Goal: Information Seeking & Learning: Compare options

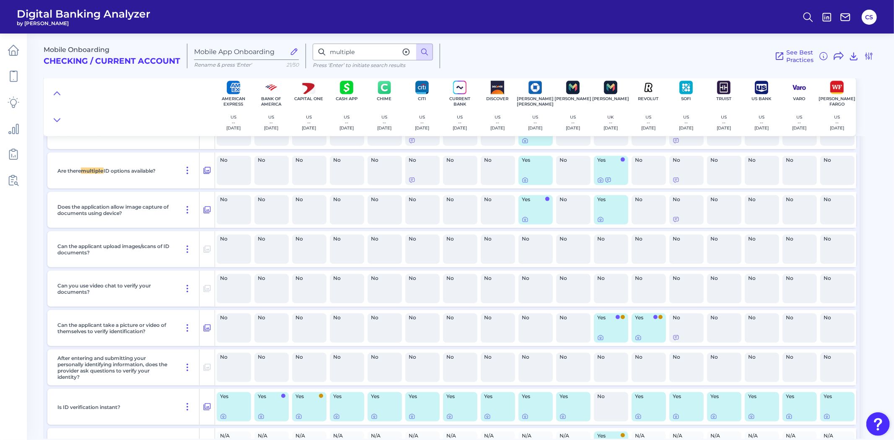
scroll to position [3509, 0]
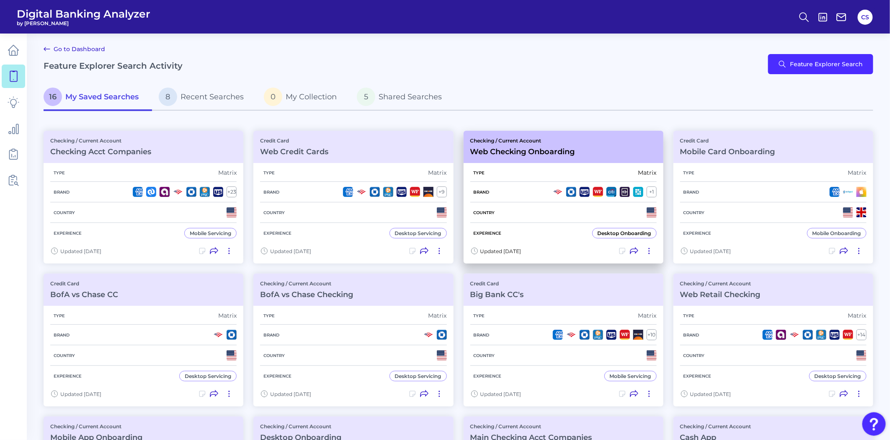
click at [551, 215] on div "Country" at bounding box center [563, 212] width 186 height 21
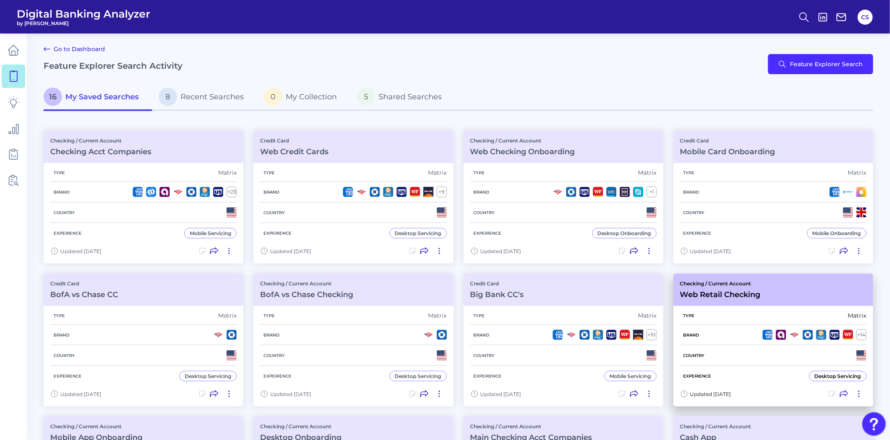
click at [742, 386] on div "Updated 9 months ago" at bounding box center [774, 396] width 200 height 20
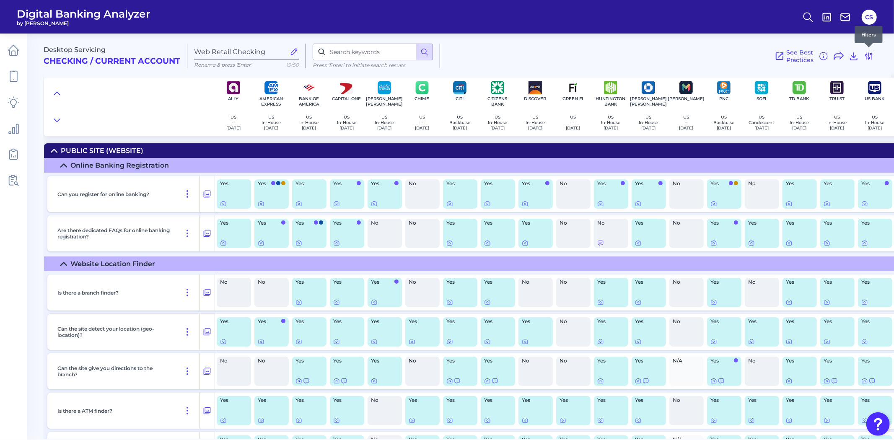
click at [868, 51] on div at bounding box center [868, 47] width 8 height 8
click at [865, 57] on icon at bounding box center [868, 56] width 10 height 10
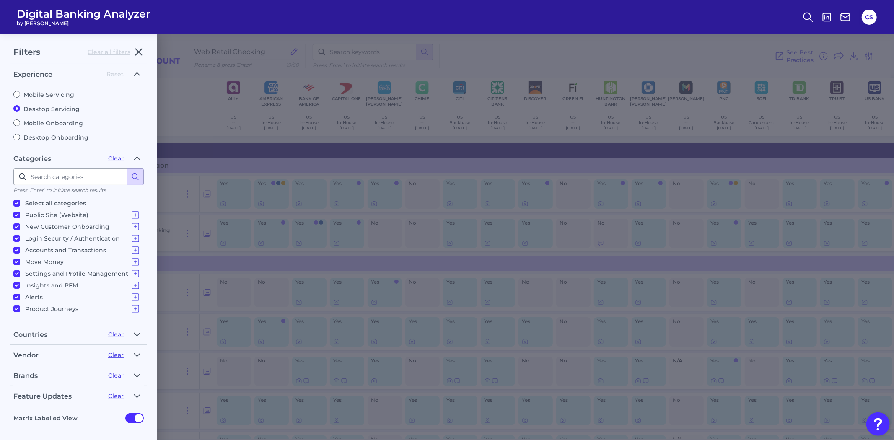
scroll to position [31, 0]
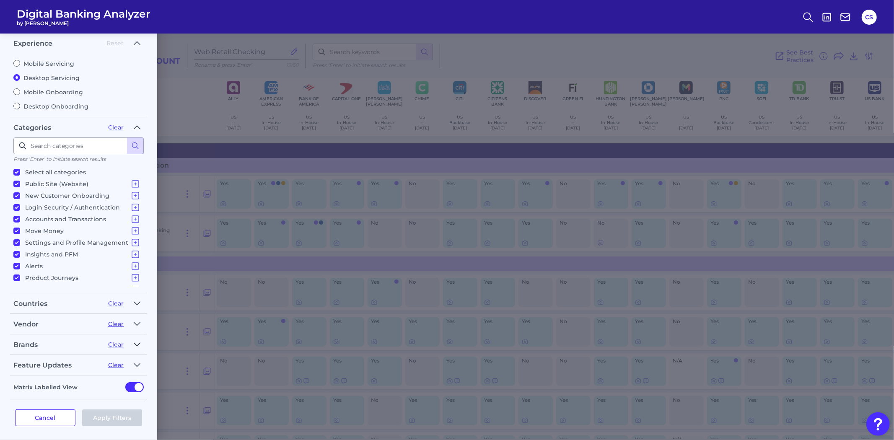
click at [134, 342] on icon "button" at bounding box center [137, 344] width 7 height 10
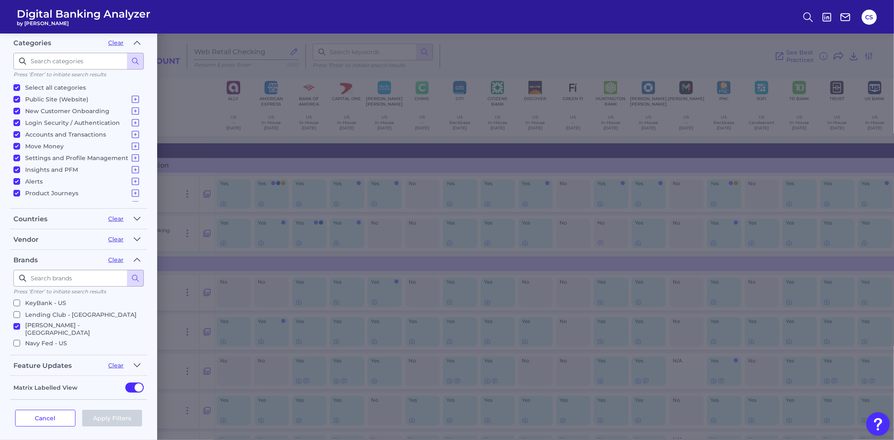
scroll to position [233, 0]
click at [18, 328] on input "Revolut - US" at bounding box center [16, 331] width 7 height 7
checkbox input "true"
click at [118, 420] on button "Apply Filters" at bounding box center [112, 418] width 60 height 17
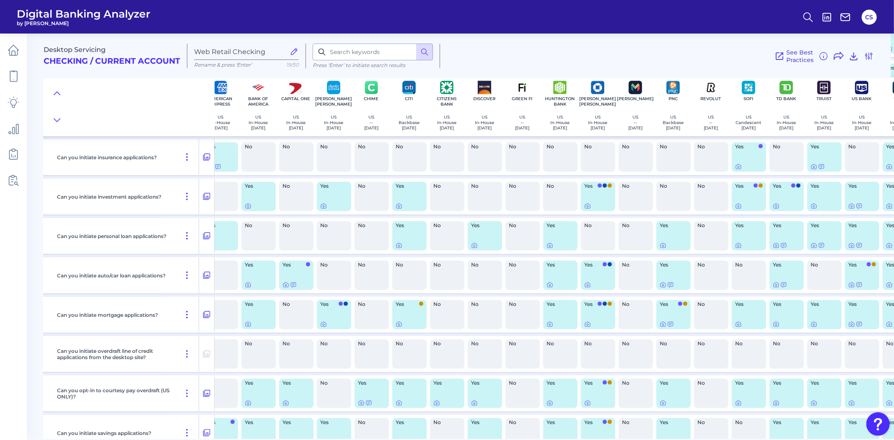
scroll to position [11408, 0]
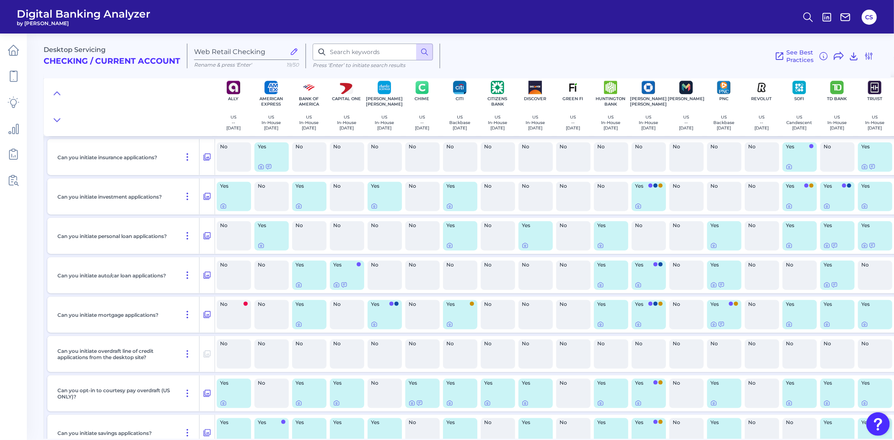
click at [306, 288] on div "Yes" at bounding box center [309, 275] width 34 height 29
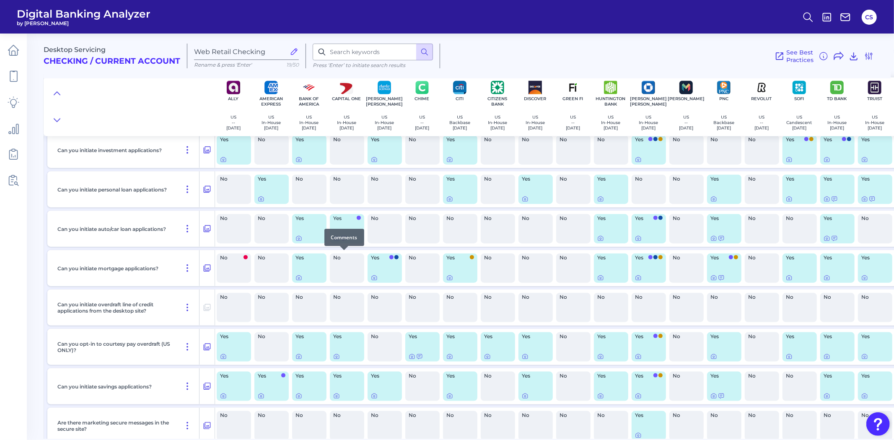
click at [343, 242] on icon at bounding box center [344, 238] width 7 height 7
click at [346, 253] on div at bounding box center [344, 250] width 8 height 8
click at [345, 242] on icon at bounding box center [344, 238] width 7 height 7
click at [793, 243] on div "No" at bounding box center [799, 228] width 34 height 29
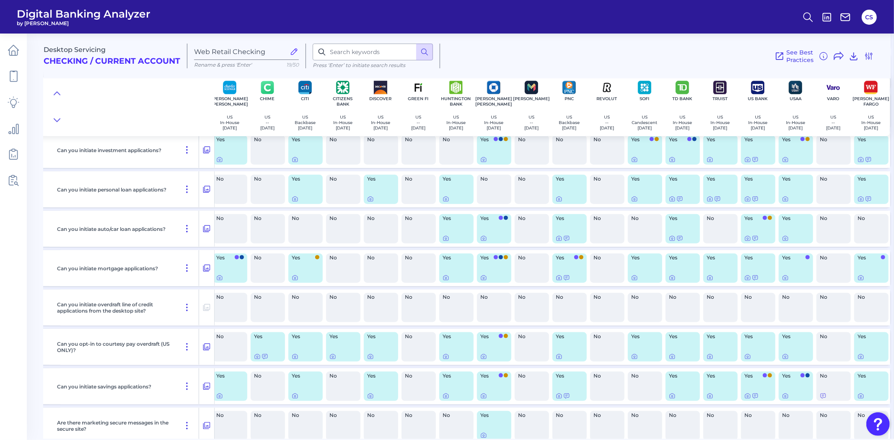
scroll to position [11557, 158]
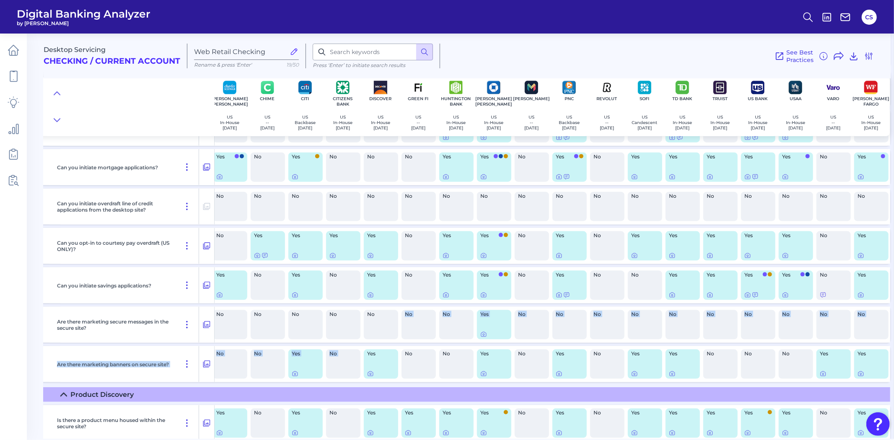
drag, startPoint x: 376, startPoint y: 438, endPoint x: 362, endPoint y: 437, distance: 13.9
click at [362, 437] on div "Desktop Servicing Checking / Current Account Web Retail Checking Rename & press…" at bounding box center [469, 232] width 850 height 411
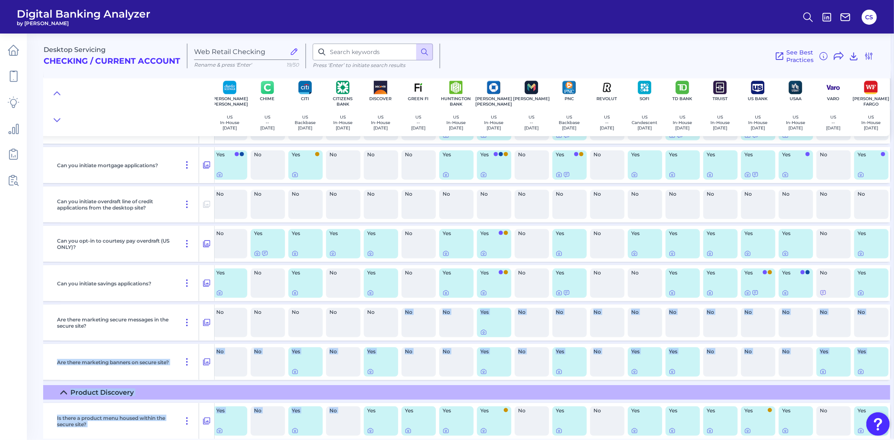
click at [104, 222] on div "Can you initiate overdraft line of credit applications from the desktop site?" at bounding box center [126, 204] width 145 height 36
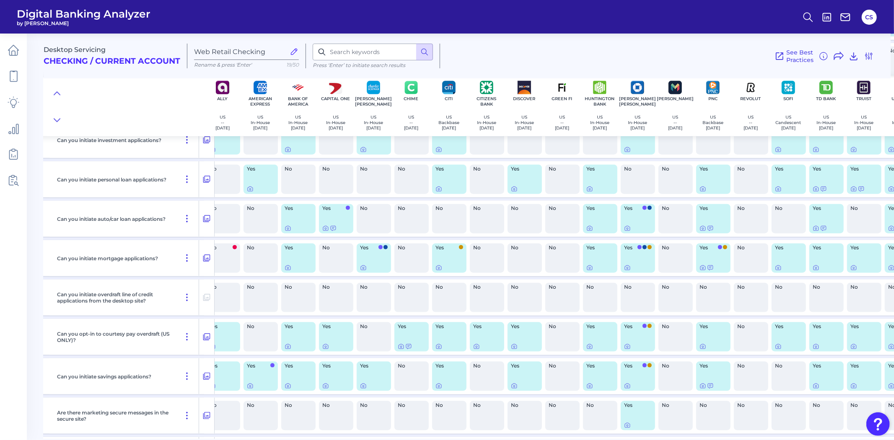
scroll to position [11418, 11]
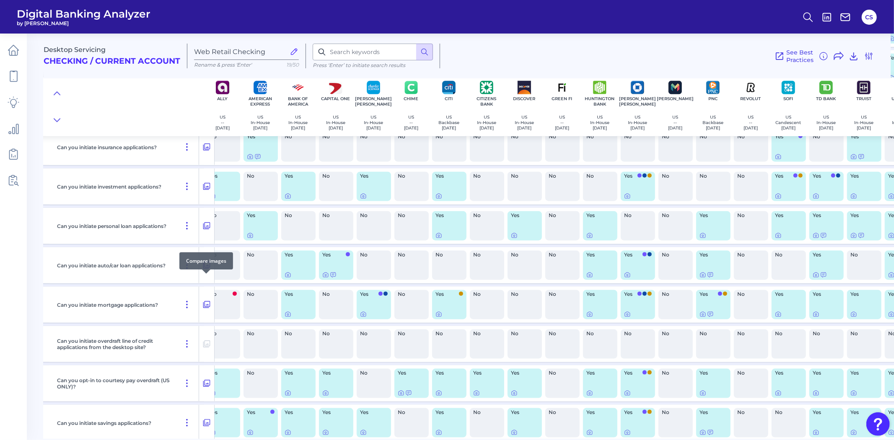
click at [209, 269] on icon at bounding box center [206, 265] width 7 height 7
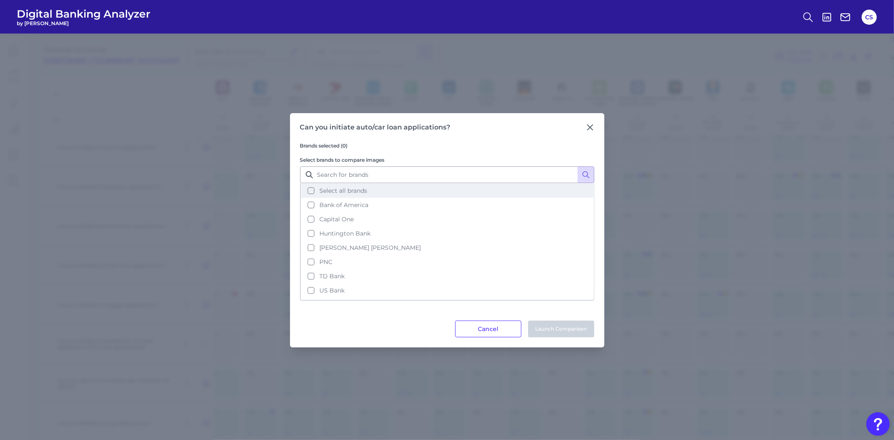
click at [324, 189] on span "Select all brands" at bounding box center [343, 191] width 48 height 8
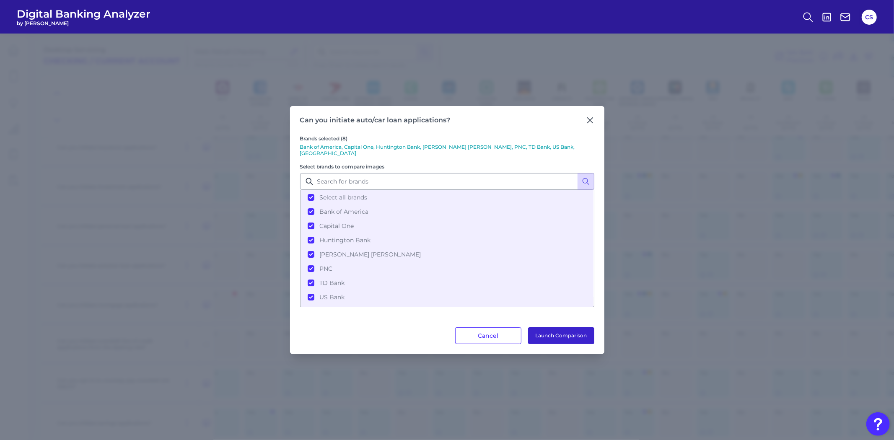
click at [547, 332] on button "Launch Comparison" at bounding box center [561, 335] width 66 height 17
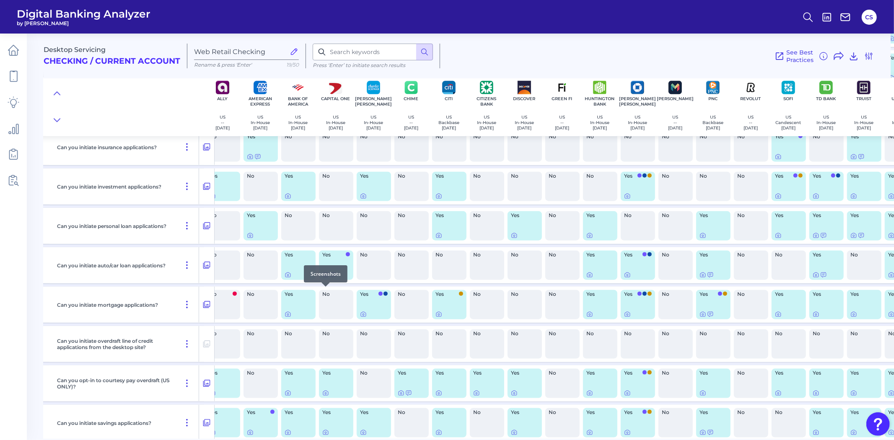
click at [325, 276] on icon at bounding box center [326, 275] width 2 height 2
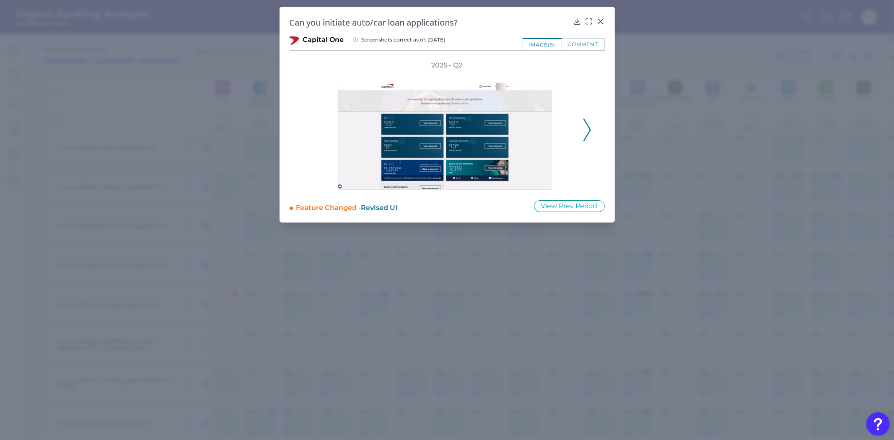
click at [589, 15] on div "Can you initiate auto/car loan applications? Capital One Screenshots correct as…" at bounding box center [446, 115] width 335 height 216
click at [567, 212] on div "Feature Changed - Revised UI View Prev Period" at bounding box center [446, 206] width 315 height 13
click at [564, 206] on button "View Prev Period" at bounding box center [569, 206] width 71 height 12
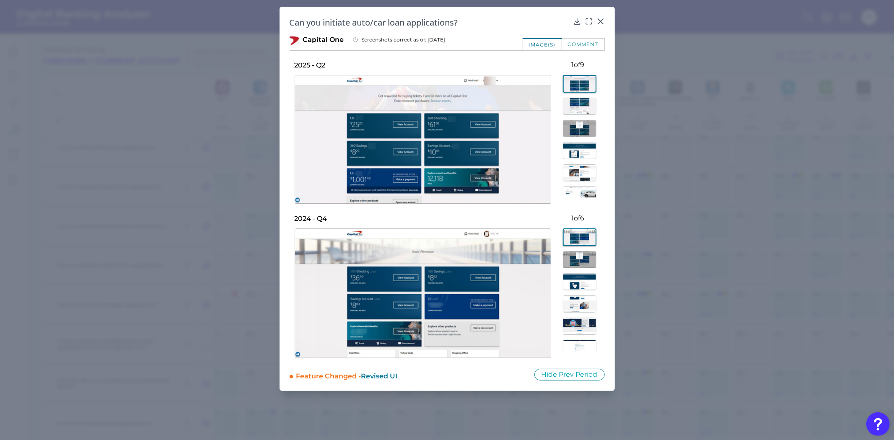
click at [576, 175] on img at bounding box center [580, 172] width 34 height 17
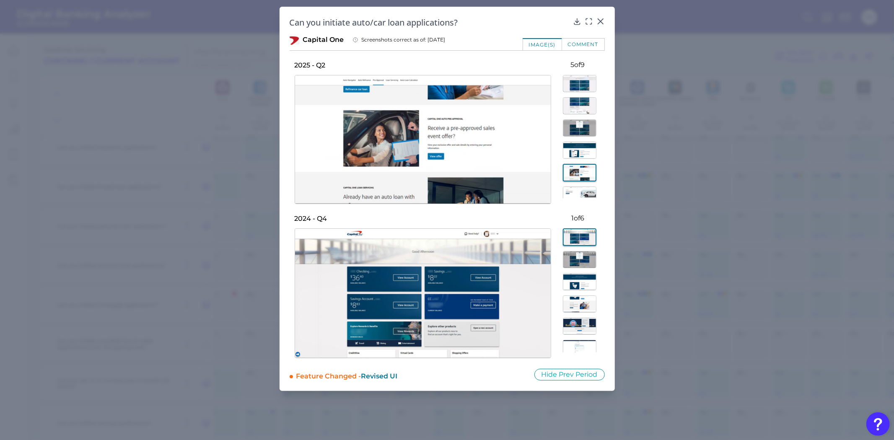
scroll to position [72, 0]
click at [576, 173] on img at bounding box center [580, 167] width 34 height 17
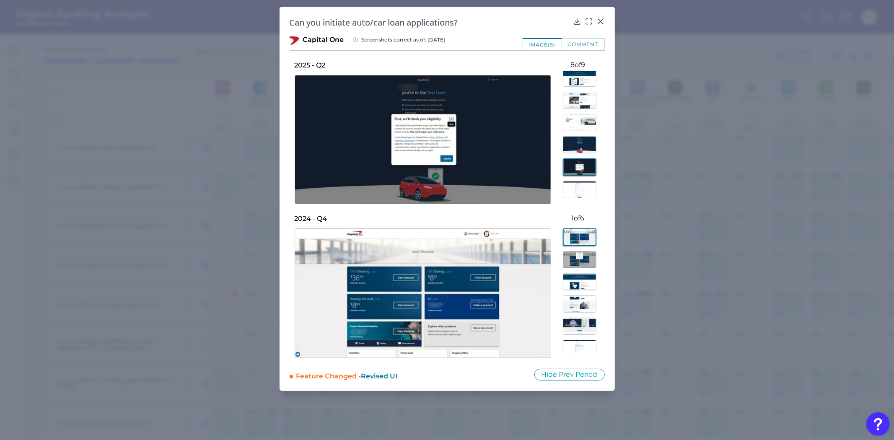
click at [575, 194] on img at bounding box center [580, 189] width 34 height 17
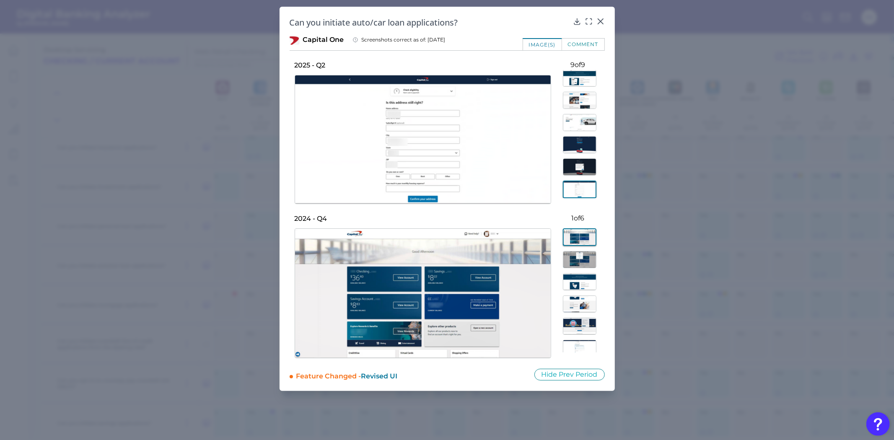
click at [576, 156] on div at bounding box center [578, 134] width 54 height 128
click at [576, 146] on img at bounding box center [580, 144] width 34 height 17
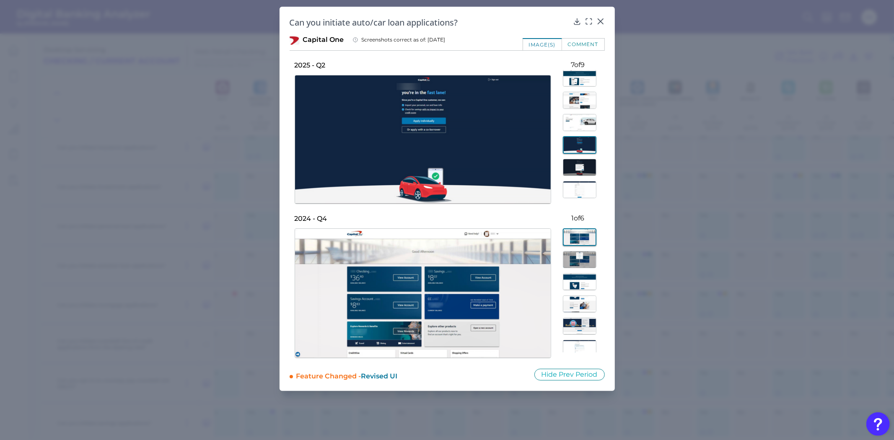
click at [576, 126] on img at bounding box center [580, 122] width 34 height 17
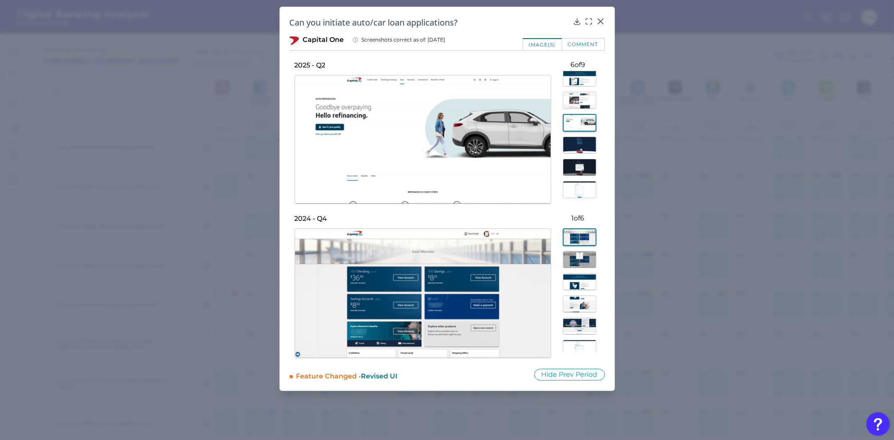
click at [573, 154] on div at bounding box center [578, 134] width 54 height 128
click at [568, 169] on img at bounding box center [580, 167] width 34 height 17
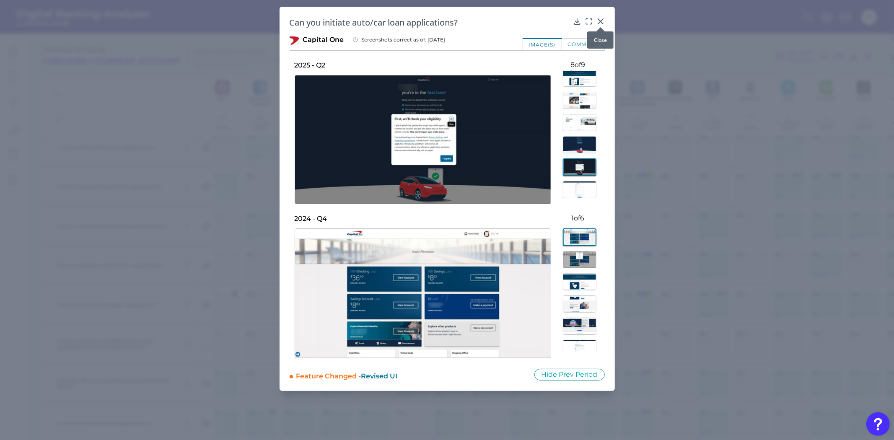
click at [599, 21] on icon at bounding box center [600, 21] width 8 height 8
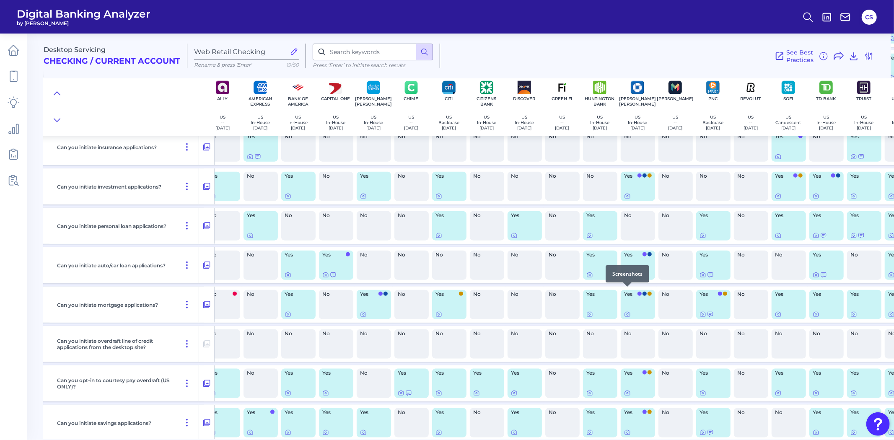
click at [627, 278] on icon at bounding box center [627, 274] width 7 height 7
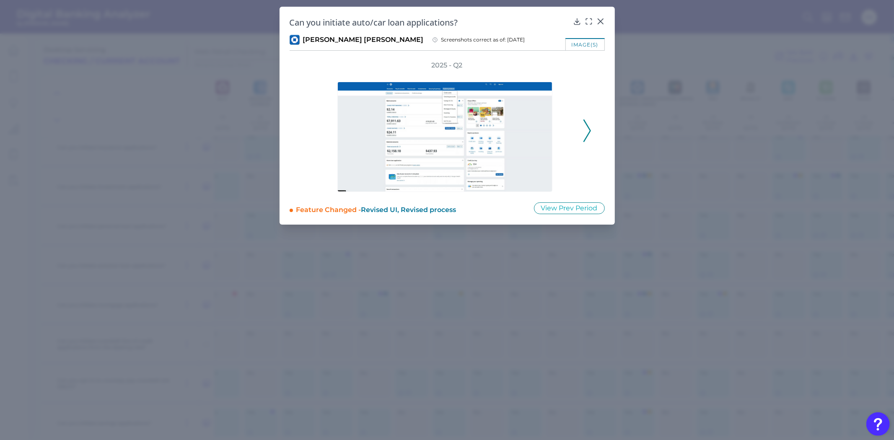
click at [580, 130] on div at bounding box center [447, 131] width 268 height 122
click at [585, 130] on icon at bounding box center [587, 130] width 8 height 23
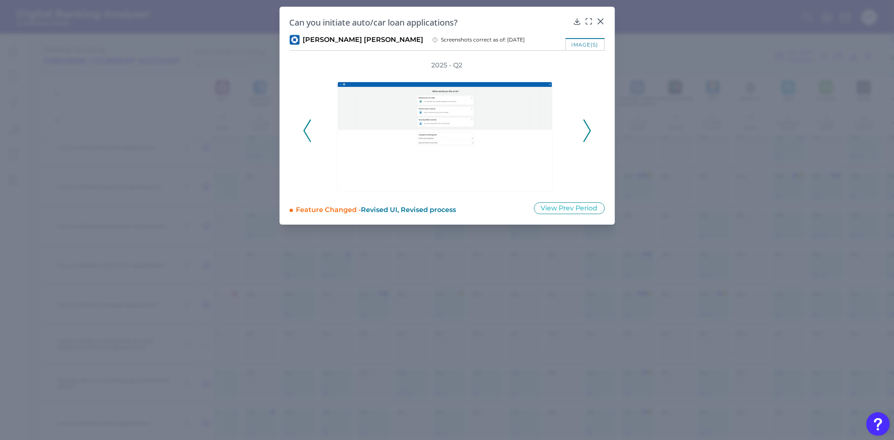
click at [585, 130] on icon at bounding box center [587, 130] width 8 height 23
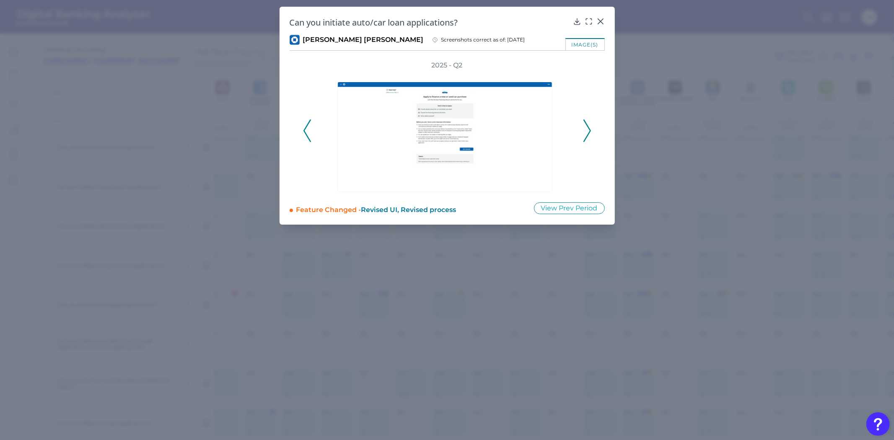
click at [303, 133] on icon at bounding box center [307, 130] width 8 height 23
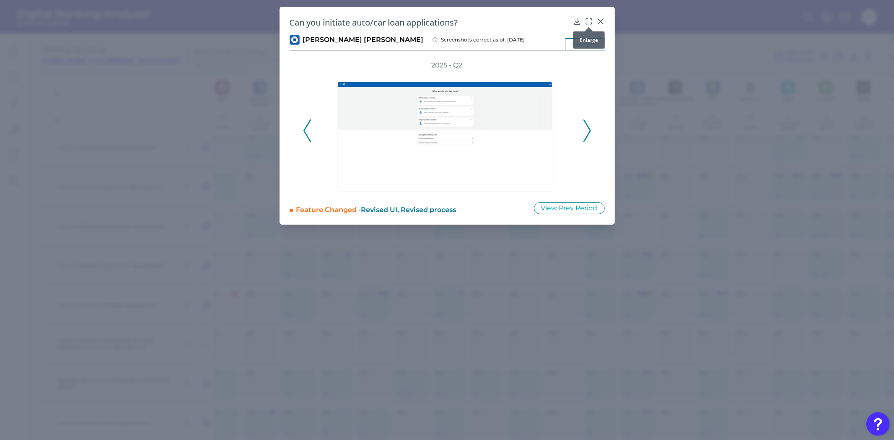
click at [590, 18] on icon at bounding box center [588, 21] width 8 height 8
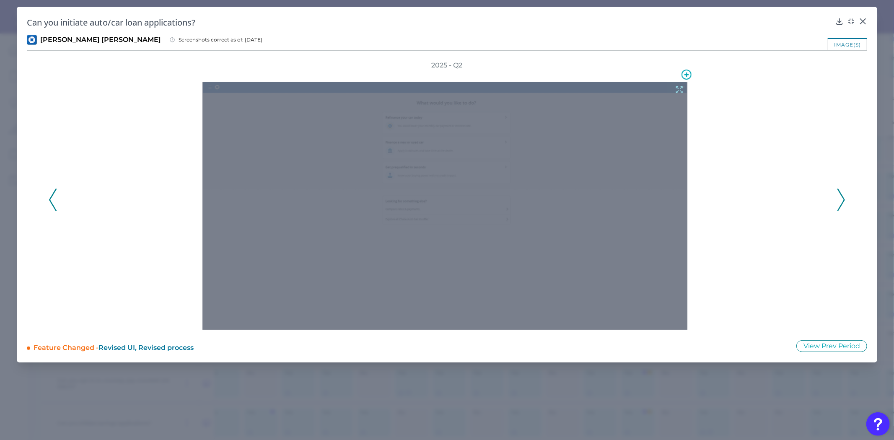
click at [426, 181] on div at bounding box center [444, 206] width 485 height 248
click at [679, 89] on icon at bounding box center [678, 89] width 9 height 9
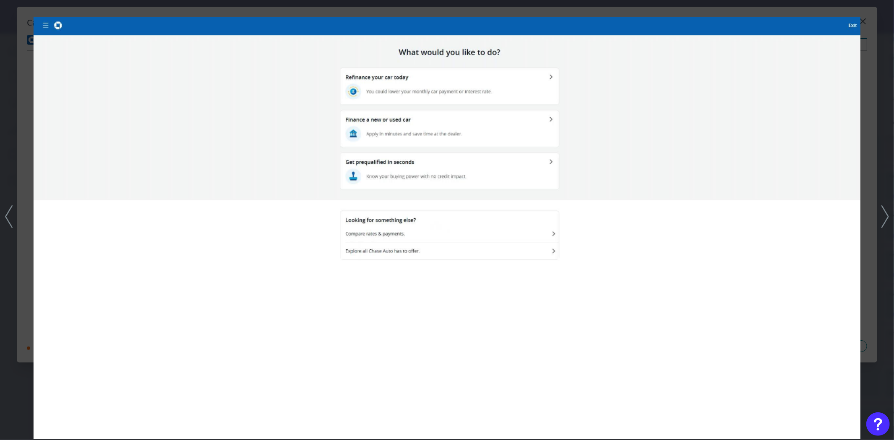
click at [876, 137] on div at bounding box center [447, 220] width 894 height 440
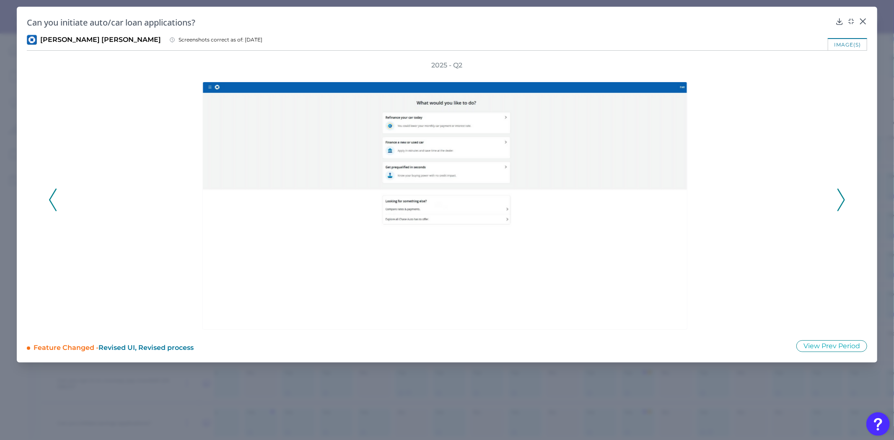
click at [837, 197] on icon at bounding box center [841, 200] width 8 height 23
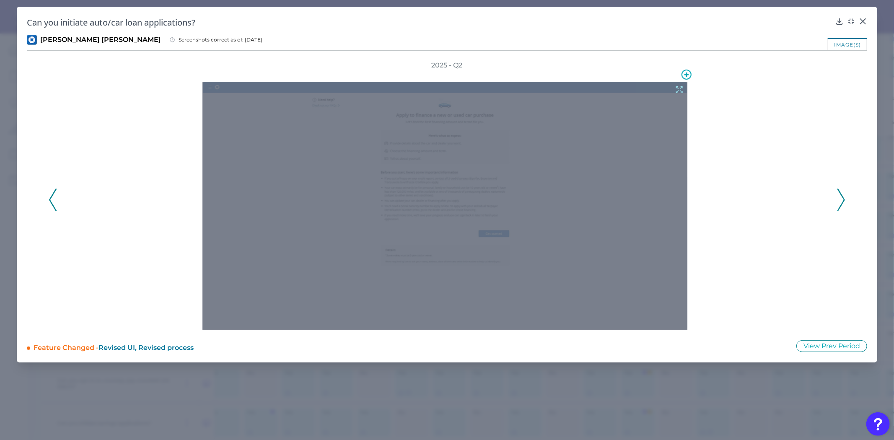
click at [682, 87] on icon at bounding box center [679, 90] width 6 height 6
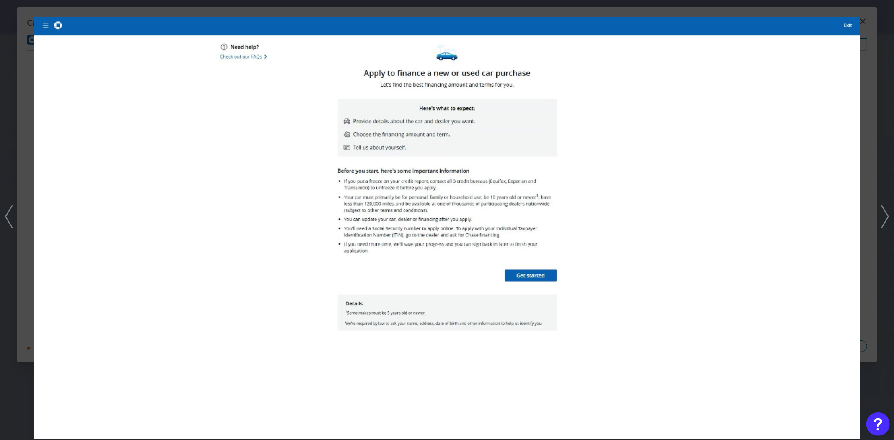
click at [876, 127] on div at bounding box center [447, 220] width 894 height 440
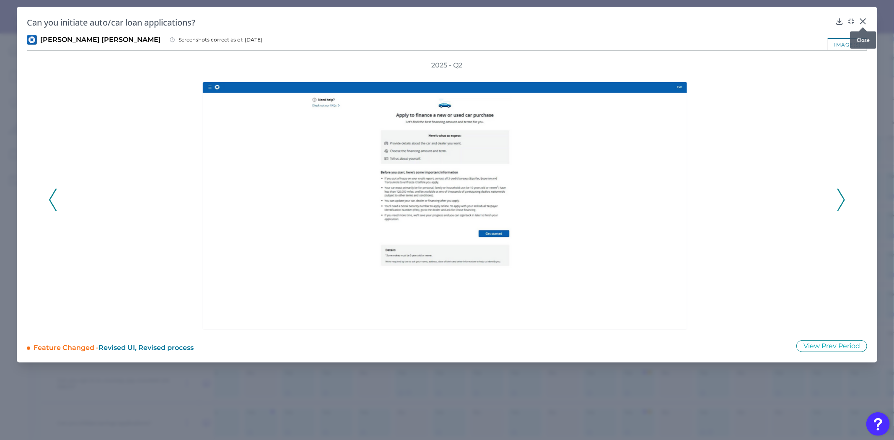
click at [864, 20] on icon at bounding box center [862, 21] width 5 height 5
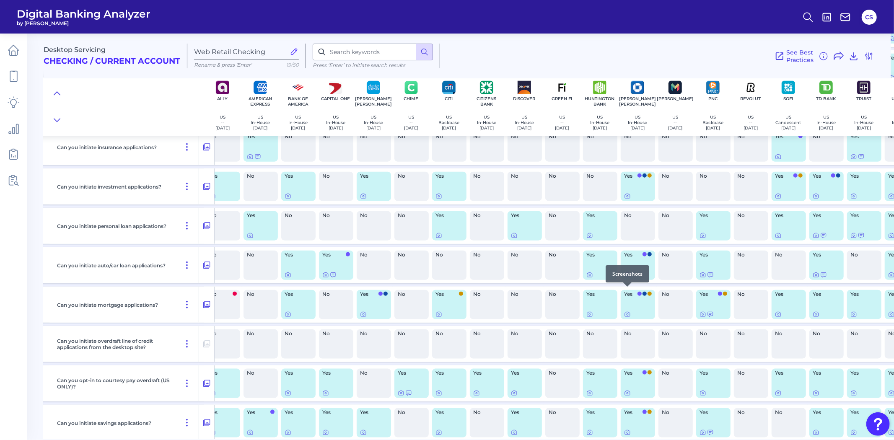
click at [626, 278] on icon at bounding box center [627, 274] width 7 height 7
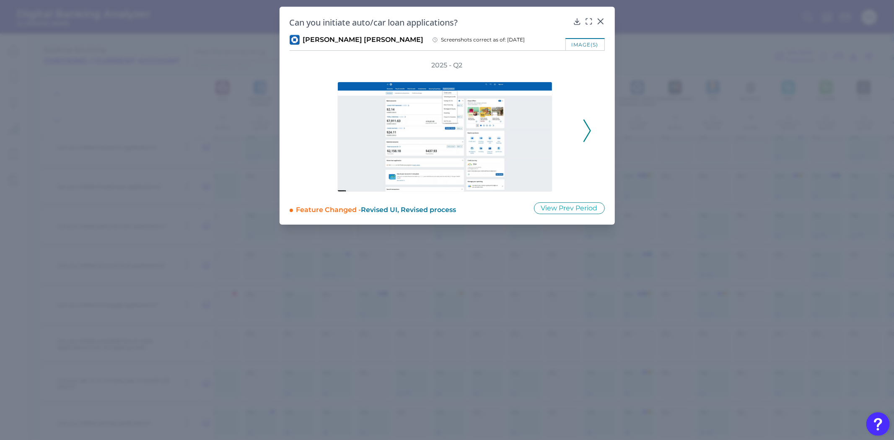
click at [589, 136] on icon at bounding box center [587, 130] width 8 height 23
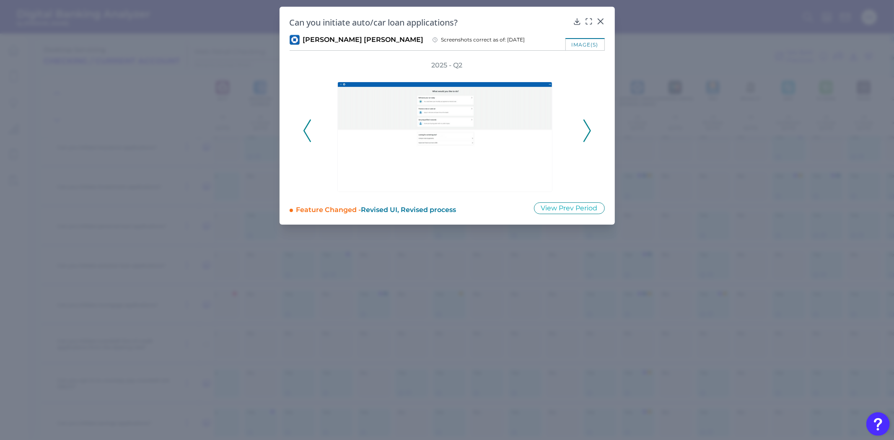
click at [592, 126] on div "2025 - Q2" at bounding box center [446, 126] width 315 height 131
click at [579, 212] on button "View Prev Period" at bounding box center [569, 208] width 71 height 12
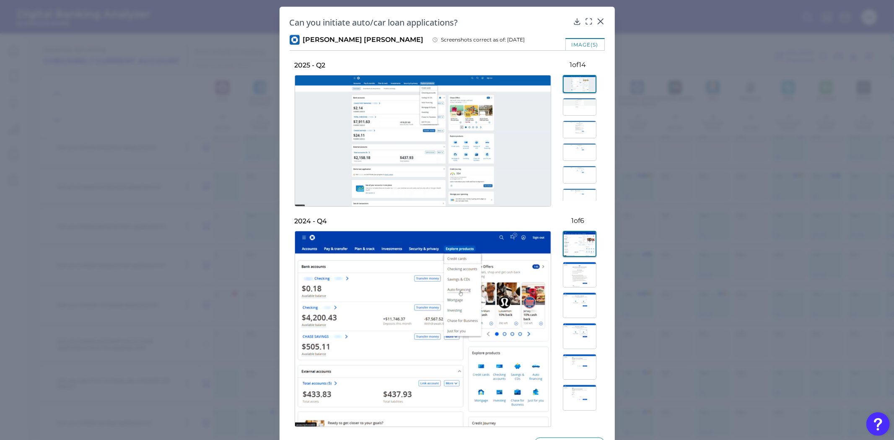
click at [568, 148] on img at bounding box center [580, 152] width 34 height 18
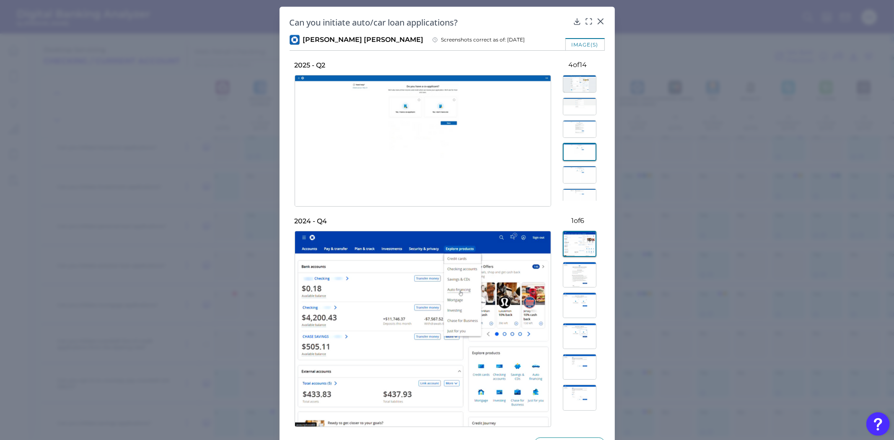
click at [586, 178] on img at bounding box center [580, 175] width 34 height 18
click at [579, 132] on img at bounding box center [580, 129] width 34 height 18
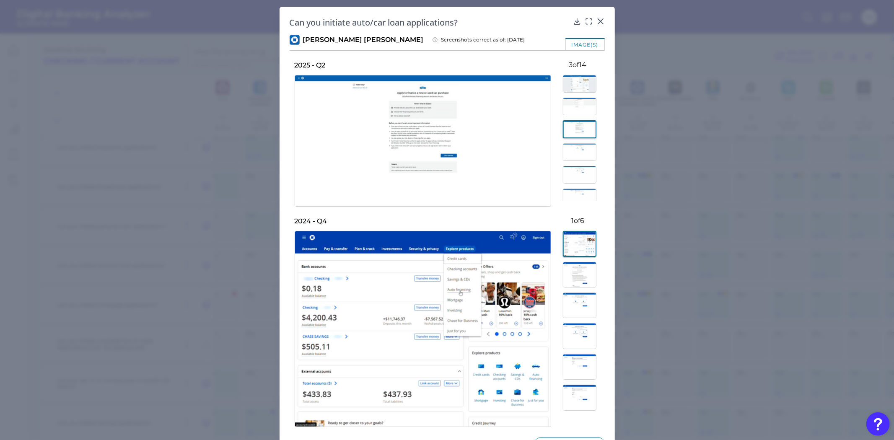
click at [572, 156] on img at bounding box center [580, 152] width 34 height 18
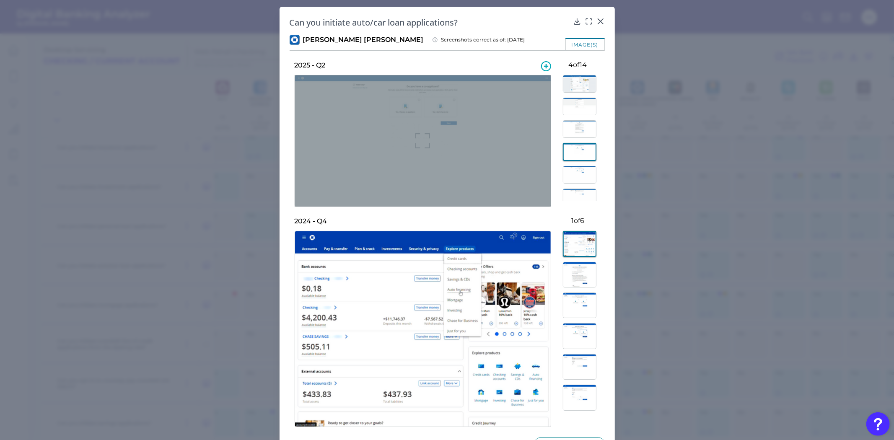
click at [429, 138] on div at bounding box center [423, 141] width 256 height 132
click at [417, 140] on icon at bounding box center [422, 140] width 15 height 15
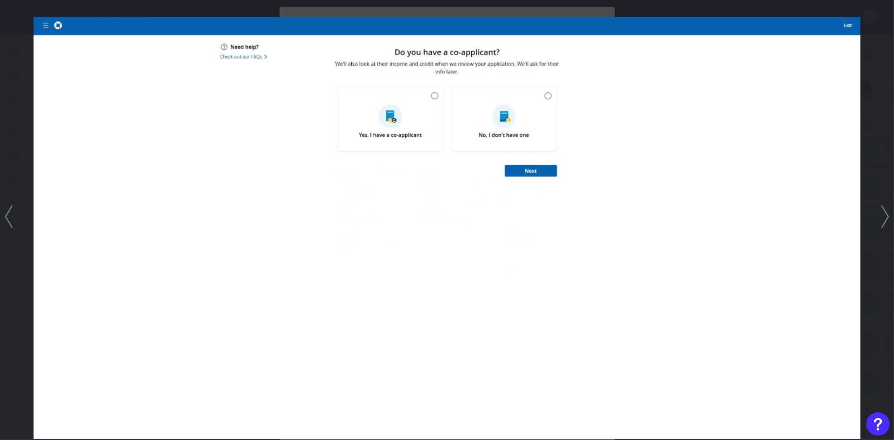
click at [885, 221] on polyline at bounding box center [884, 216] width 6 height 21
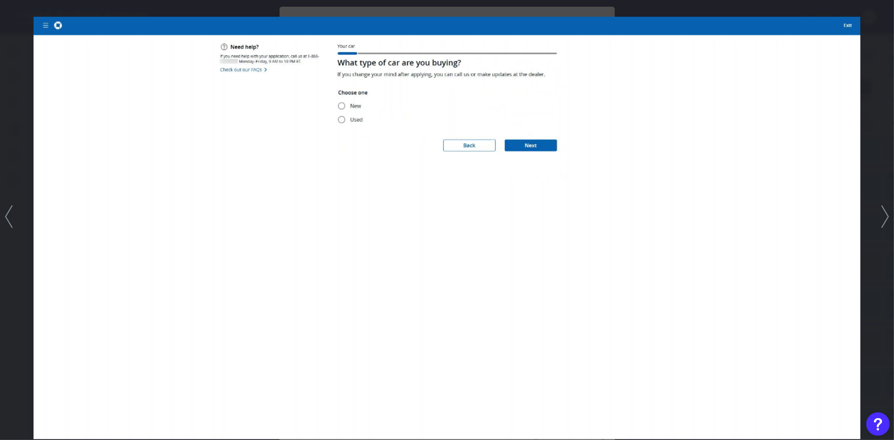
click at [882, 227] on icon at bounding box center [885, 216] width 8 height 23
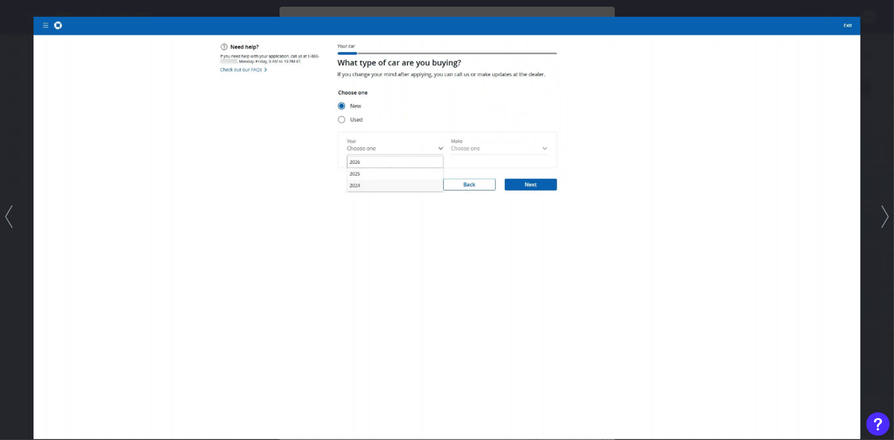
click at [882, 227] on icon at bounding box center [885, 216] width 8 height 23
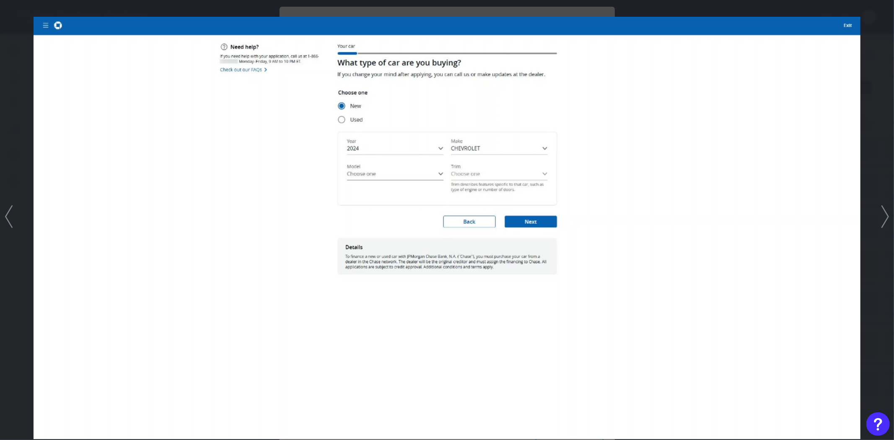
click at [882, 227] on icon at bounding box center [885, 216] width 8 height 23
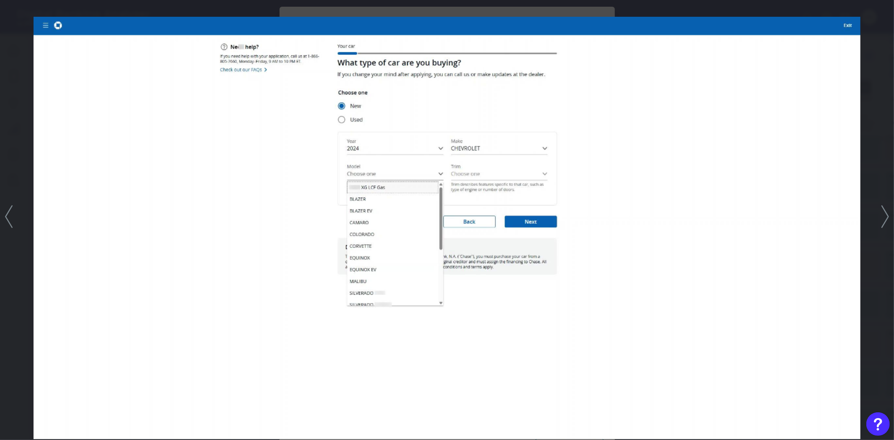
click at [882, 227] on icon at bounding box center [885, 216] width 8 height 23
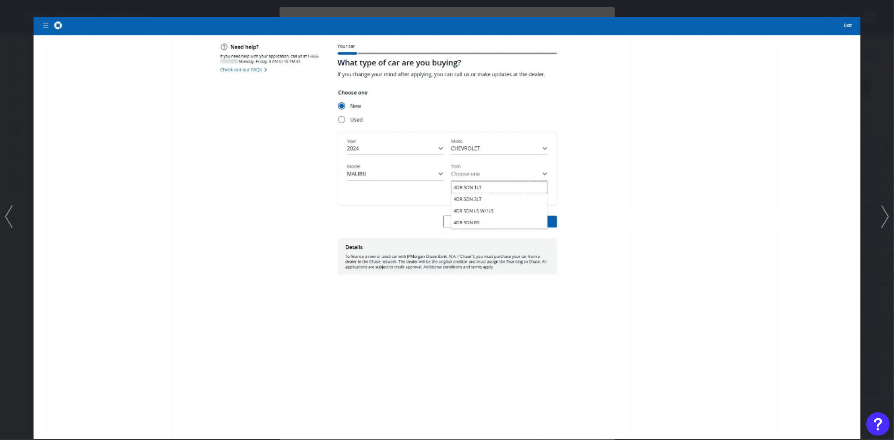
click at [887, 177] on div at bounding box center [447, 220] width 894 height 440
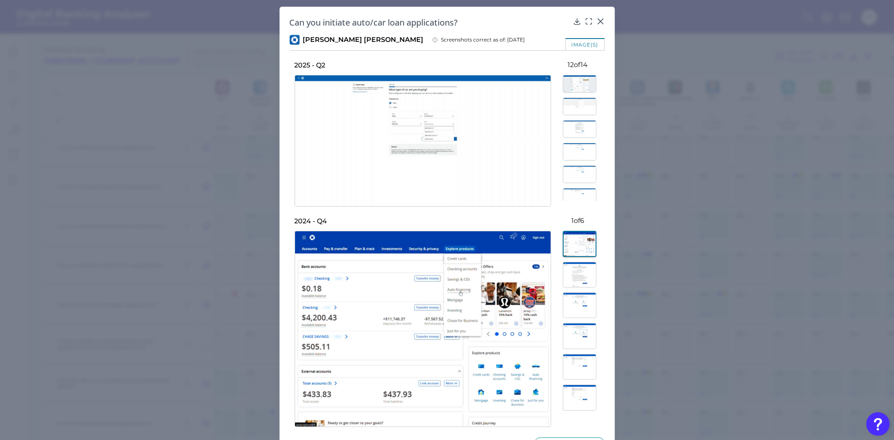
scroll to position [140, 0]
click at [575, 191] on img at bounding box center [580, 193] width 34 height 18
click at [576, 167] on img at bounding box center [580, 171] width 34 height 18
click at [579, 150] on img at bounding box center [580, 148] width 34 height 18
click at [575, 78] on img at bounding box center [580, 80] width 34 height 18
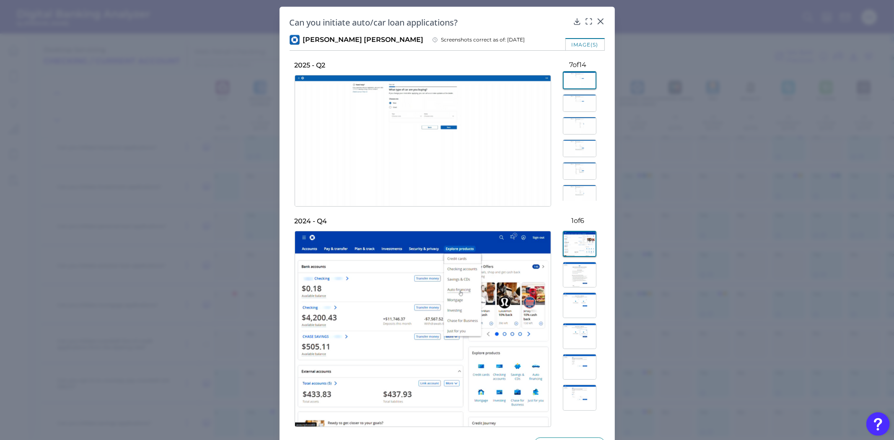
scroll to position [0, 0]
click at [571, 90] on img at bounding box center [580, 84] width 34 height 18
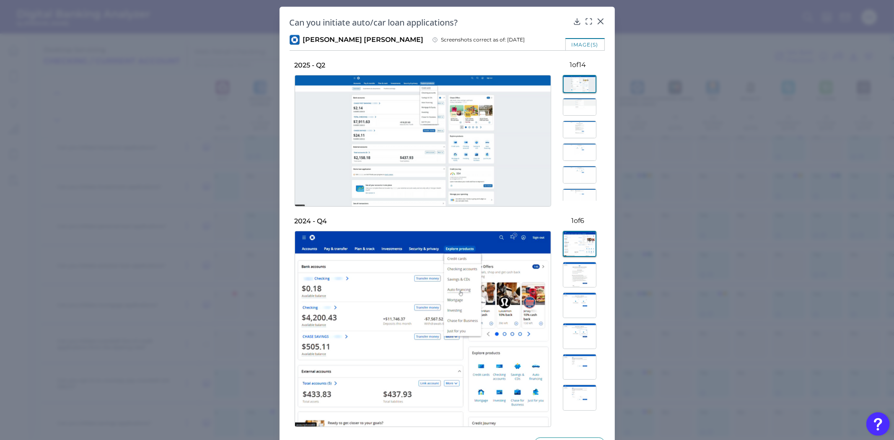
click at [575, 102] on img at bounding box center [580, 107] width 34 height 18
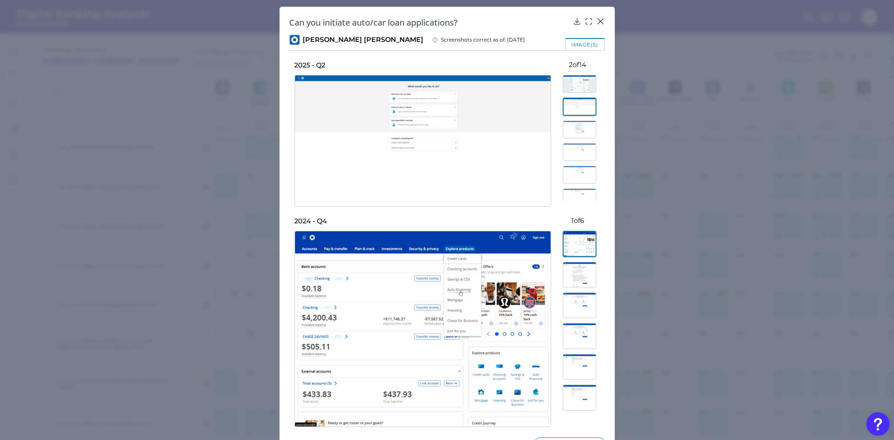
click at [576, 125] on img at bounding box center [580, 130] width 34 height 18
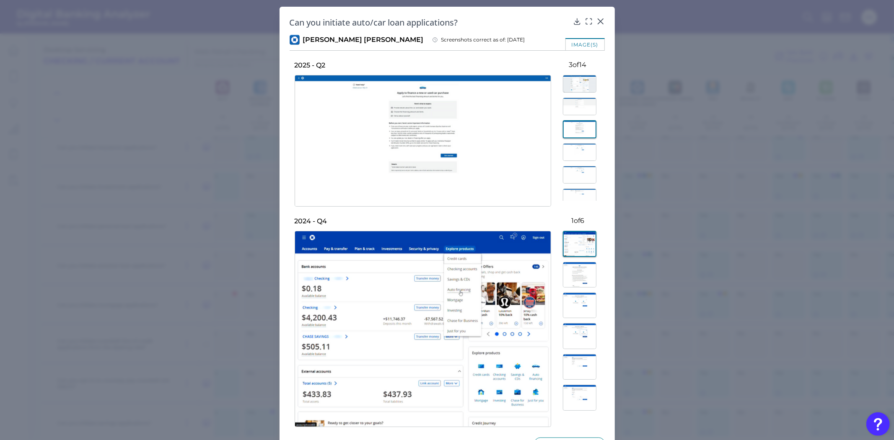
click at [584, 149] on img at bounding box center [580, 152] width 34 height 18
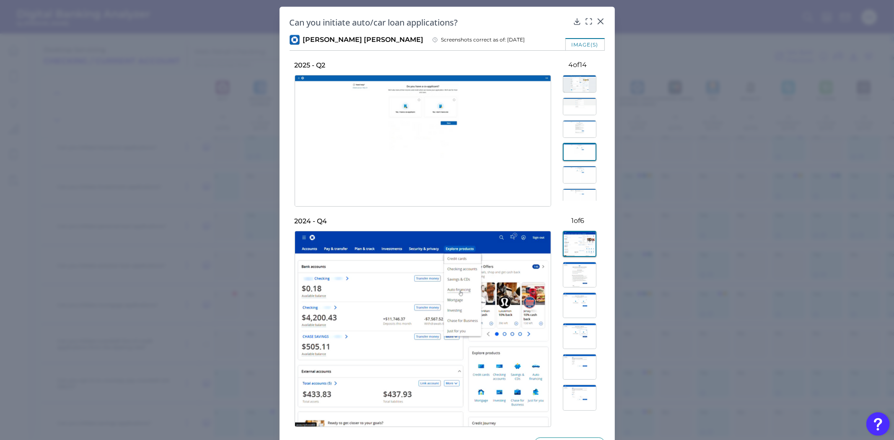
click at [584, 173] on img at bounding box center [580, 175] width 34 height 18
click at [580, 189] on img at bounding box center [580, 198] width 34 height 18
click at [578, 173] on img at bounding box center [580, 174] width 34 height 18
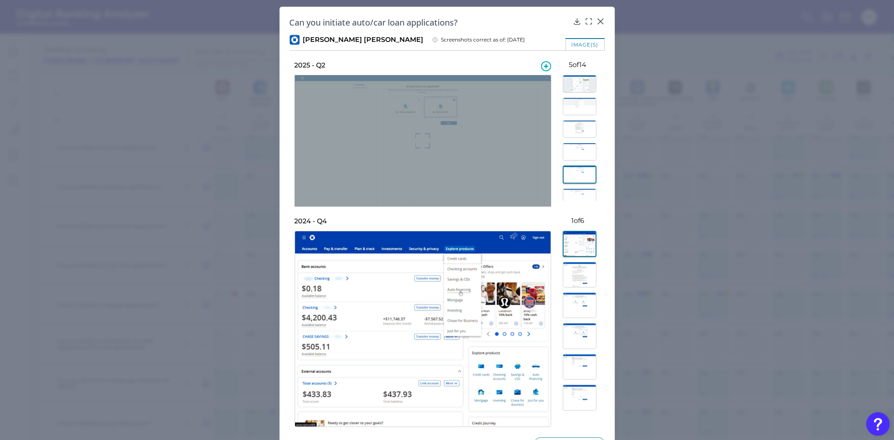
click at [411, 136] on div at bounding box center [423, 141] width 256 height 132
click at [417, 138] on icon at bounding box center [422, 140] width 15 height 15
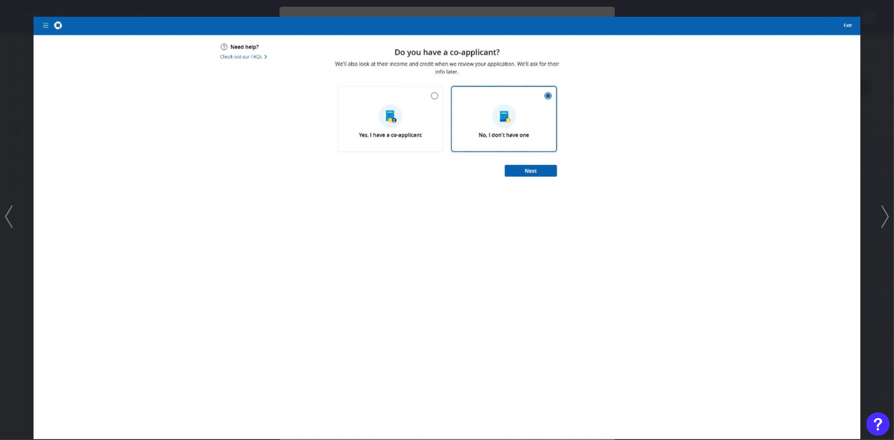
click at [426, 150] on img at bounding box center [447, 228] width 827 height 422
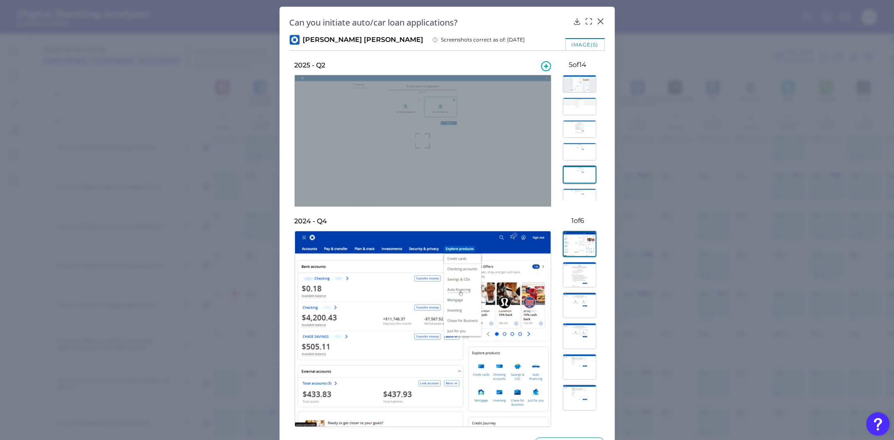
click at [426, 143] on icon at bounding box center [422, 140] width 15 height 15
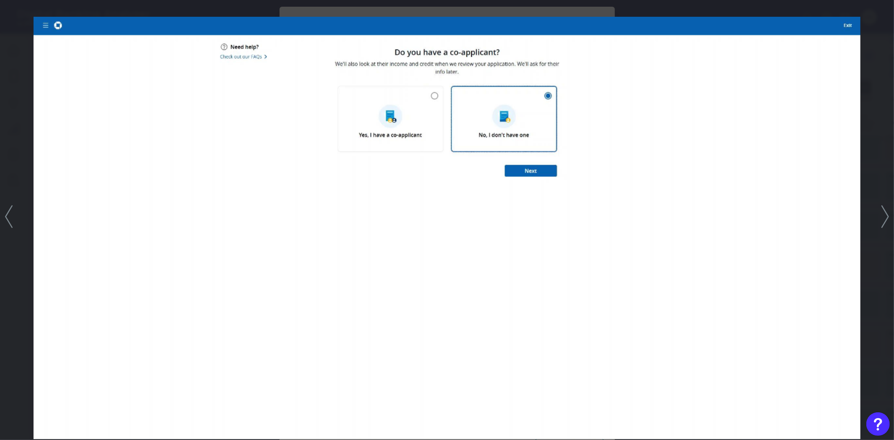
click at [868, 181] on div at bounding box center [447, 220] width 894 height 440
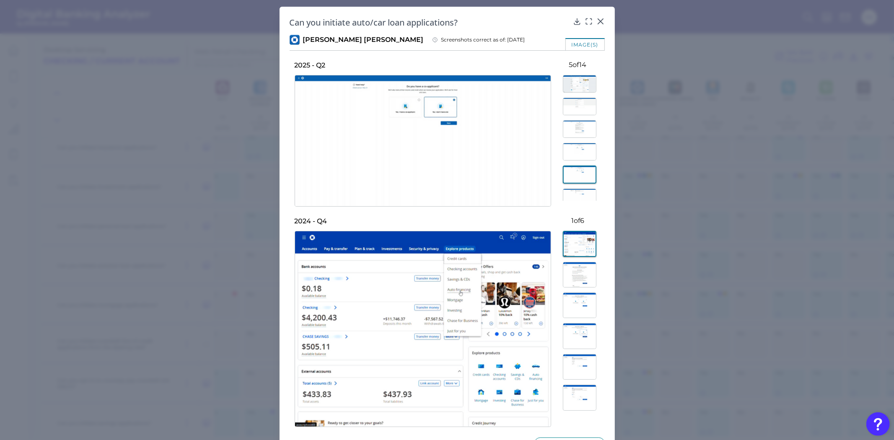
click at [576, 181] on img at bounding box center [580, 174] width 34 height 18
click at [574, 198] on img at bounding box center [580, 198] width 34 height 18
click at [581, 182] on div at bounding box center [578, 135] width 54 height 131
click at [581, 190] on img at bounding box center [580, 195] width 34 height 18
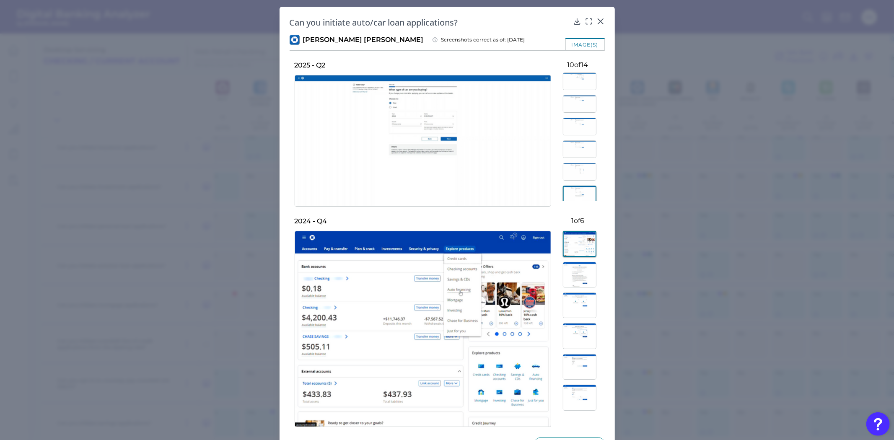
click at [580, 170] on img at bounding box center [580, 172] width 34 height 18
click at [585, 193] on img at bounding box center [580, 195] width 34 height 18
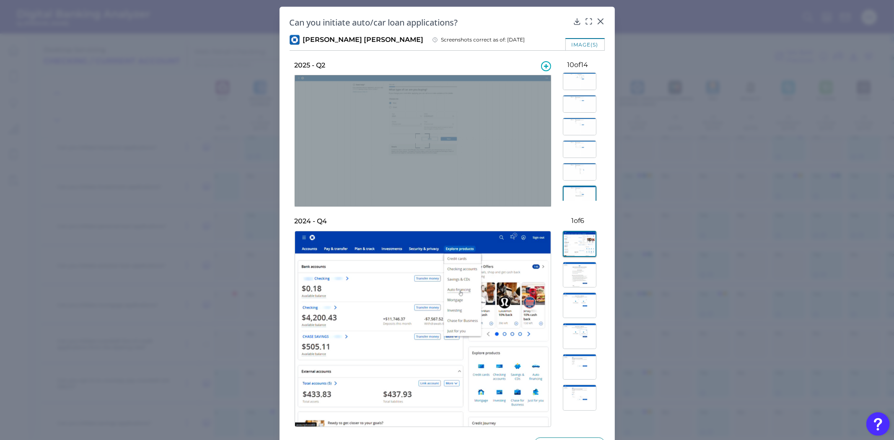
click at [424, 144] on icon at bounding box center [422, 140] width 15 height 15
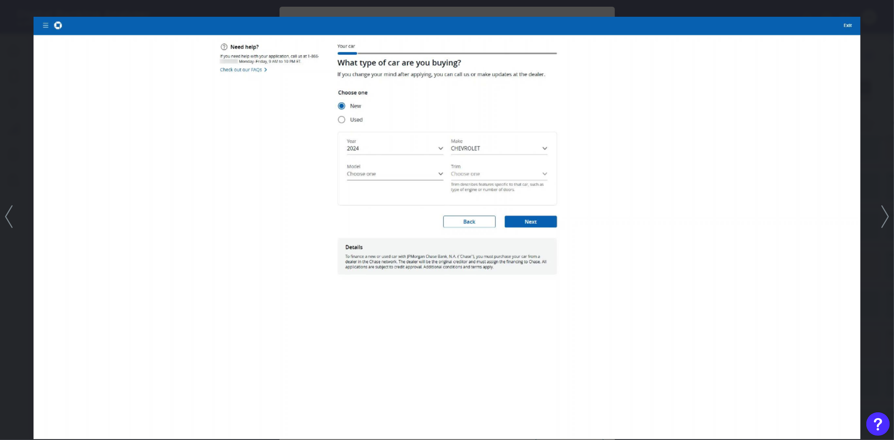
click at [9, 160] on div at bounding box center [447, 220] width 894 height 440
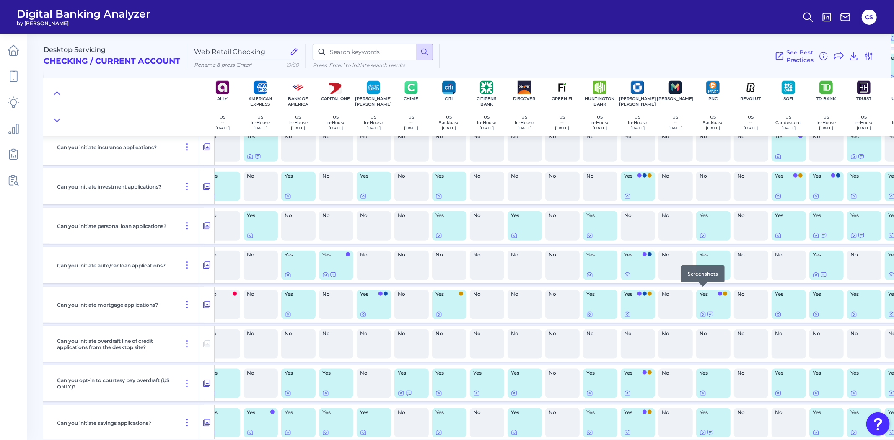
click at [702, 276] on icon at bounding box center [703, 275] width 2 height 2
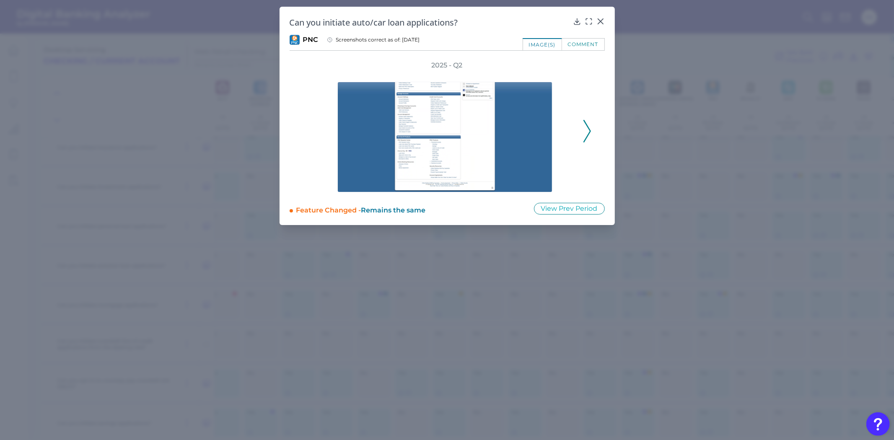
click at [586, 132] on icon at bounding box center [587, 131] width 8 height 23
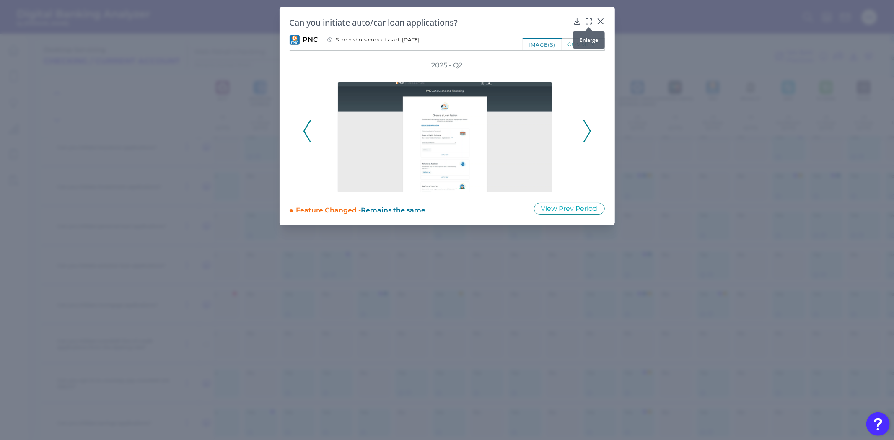
click at [589, 24] on div at bounding box center [588, 27] width 8 height 8
click at [584, 19] on div at bounding box center [583, 21] width 20 height 8
click at [587, 22] on icon at bounding box center [588, 21] width 8 height 8
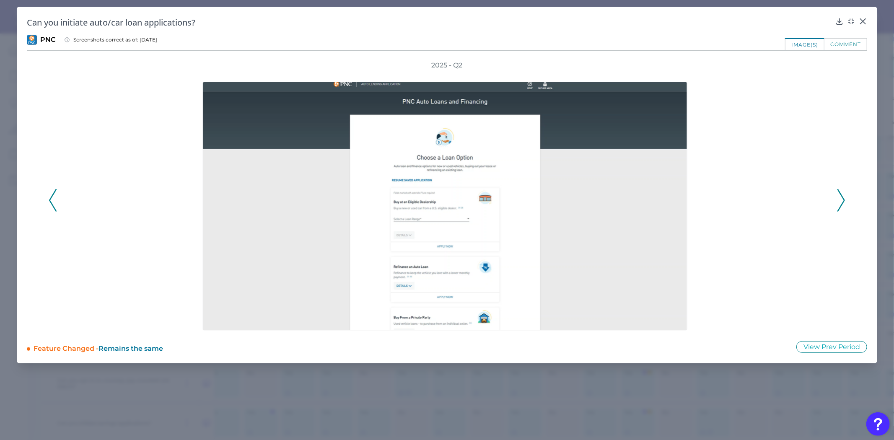
click at [838, 203] on icon at bounding box center [841, 200] width 8 height 23
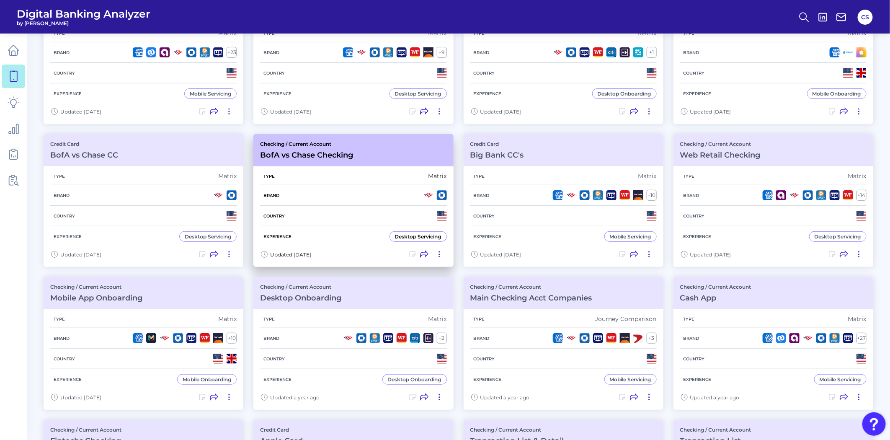
scroll to position [47, 0]
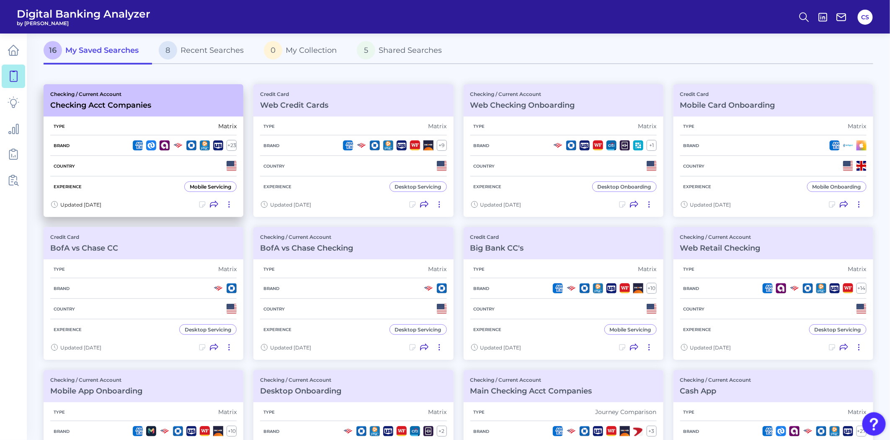
click at [140, 190] on div "Experience Mobile Servicing" at bounding box center [143, 186] width 186 height 21
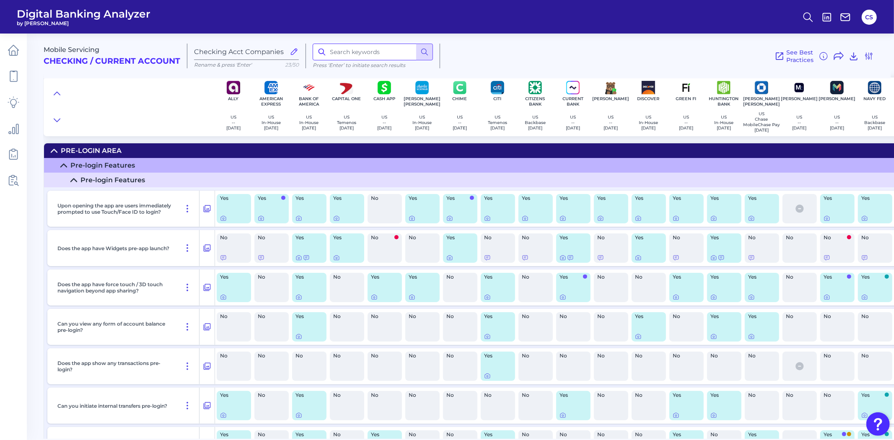
click at [349, 47] on input at bounding box center [373, 52] width 120 height 17
type input "auto"
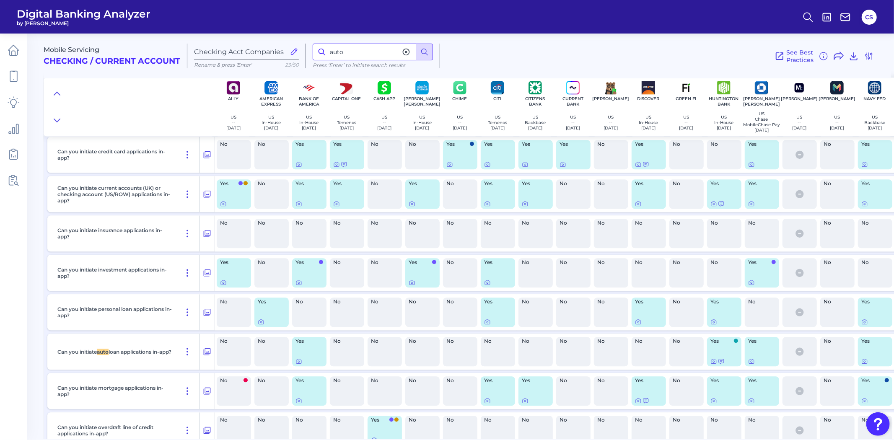
scroll to position [12495, 0]
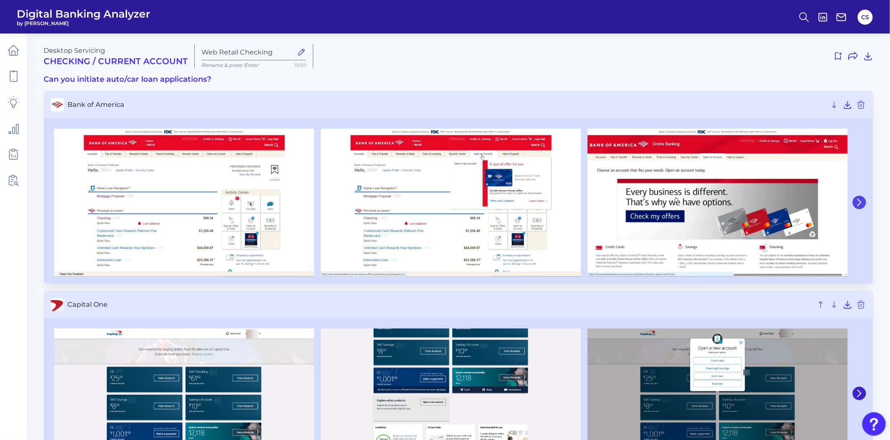
click at [858, 207] on button at bounding box center [859, 202] width 13 height 13
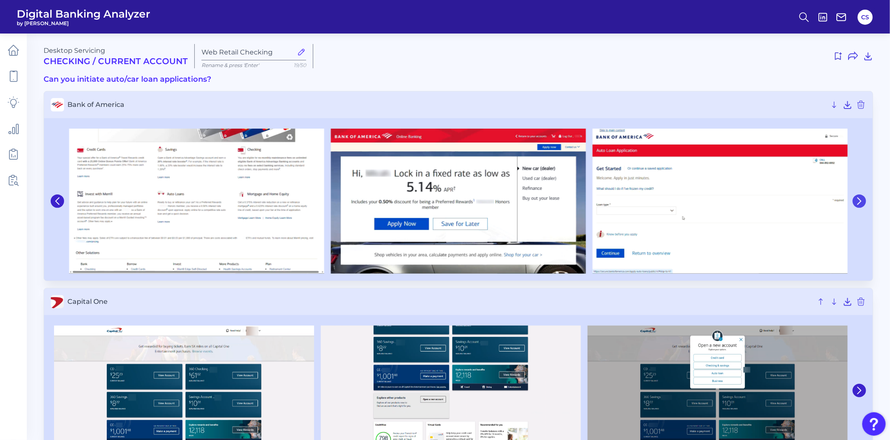
click at [859, 207] on button at bounding box center [859, 200] width 13 height 13
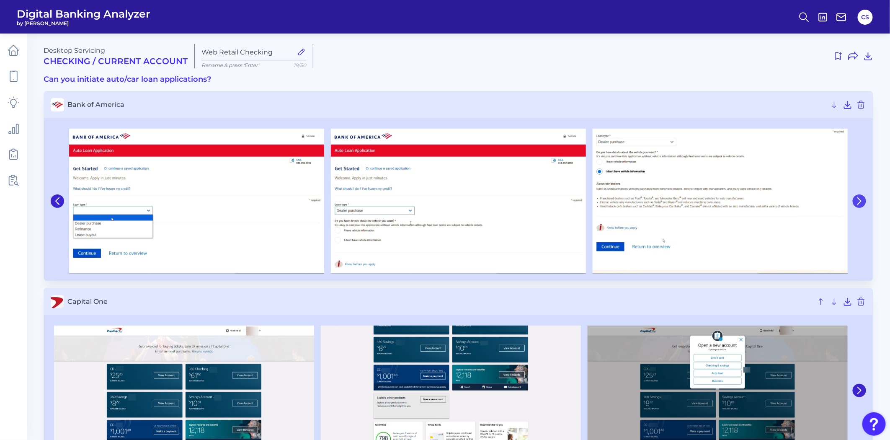
click at [859, 202] on icon at bounding box center [860, 201] width 8 height 8
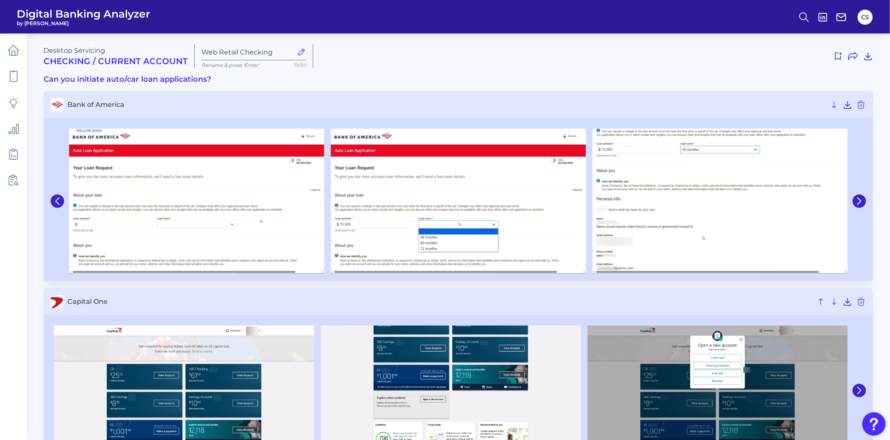
scroll to position [93, 0]
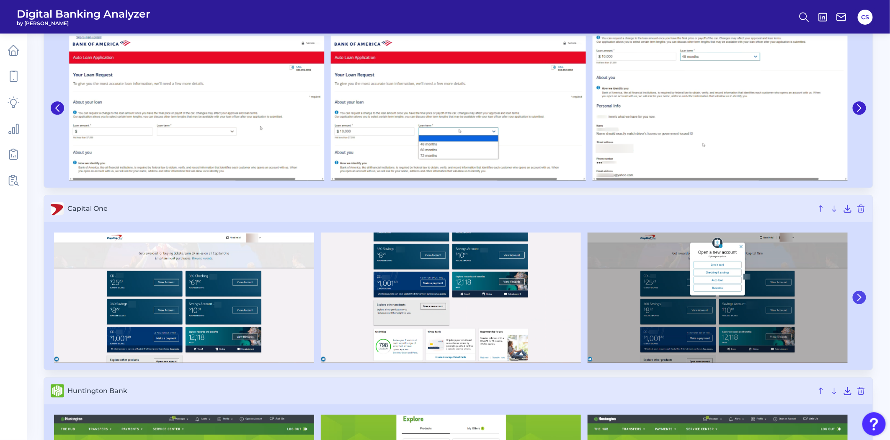
click at [855, 295] on button at bounding box center [859, 297] width 13 height 13
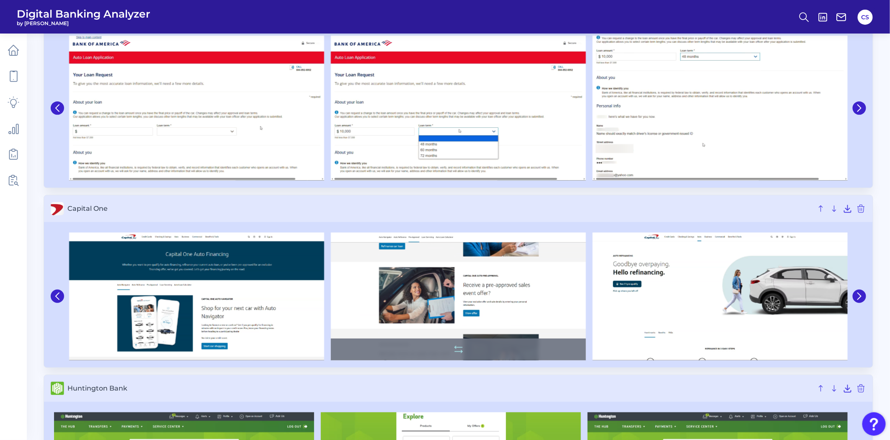
scroll to position [47, 0]
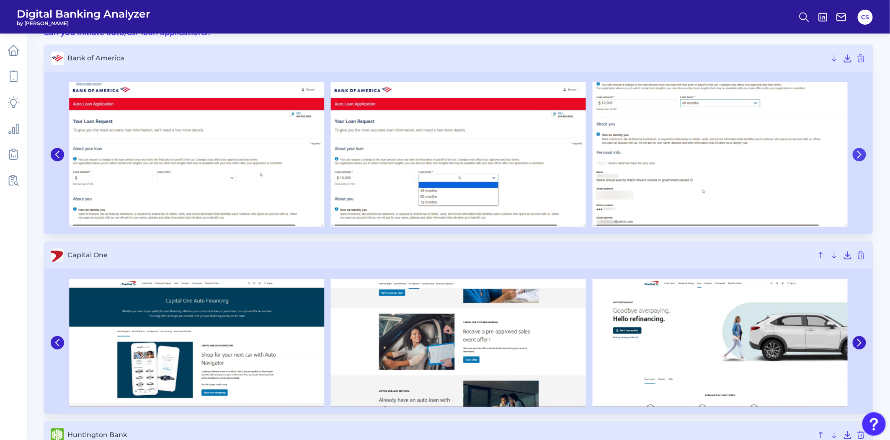
click at [860, 152] on icon at bounding box center [860, 155] width 8 height 8
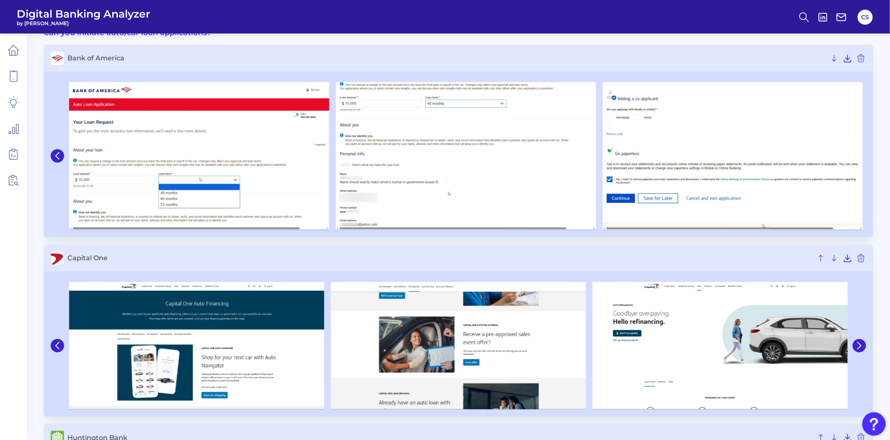
click at [48, 153] on div at bounding box center [458, 156] width 829 height 162
click at [54, 155] on icon at bounding box center [58, 156] width 8 height 8
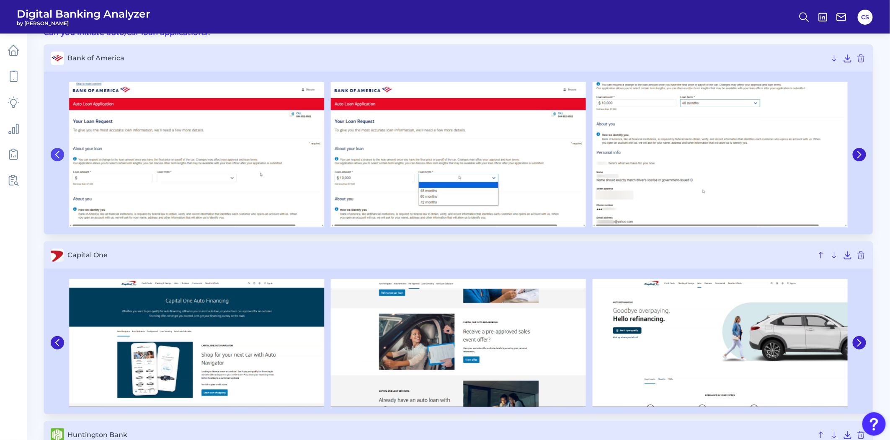
click at [62, 155] on button at bounding box center [57, 154] width 13 height 13
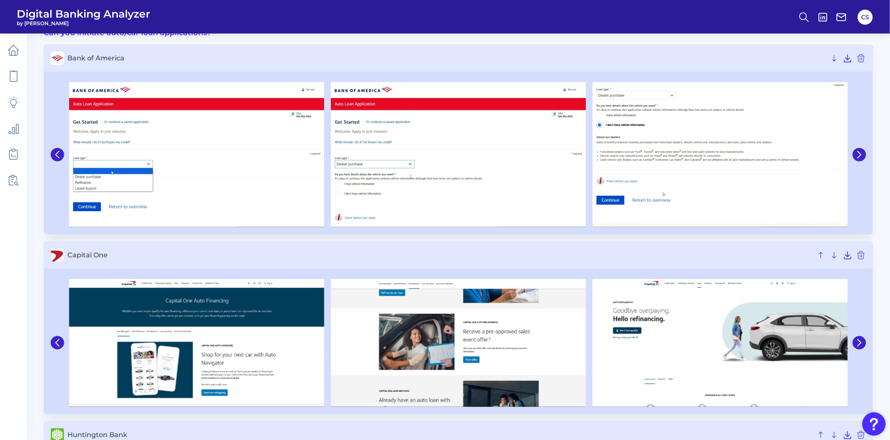
click at [45, 147] on div at bounding box center [458, 154] width 829 height 159
click at [52, 151] on button at bounding box center [57, 154] width 13 height 13
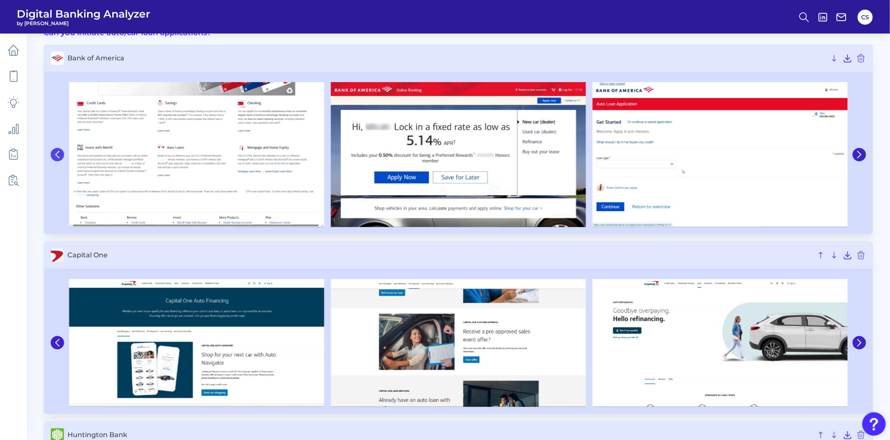
click at [52, 151] on button at bounding box center [57, 154] width 13 height 13
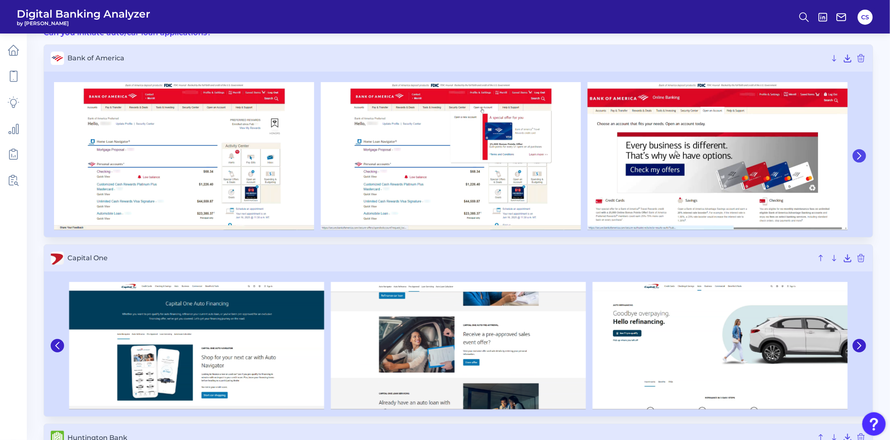
click at [859, 156] on icon at bounding box center [860, 156] width 8 height 8
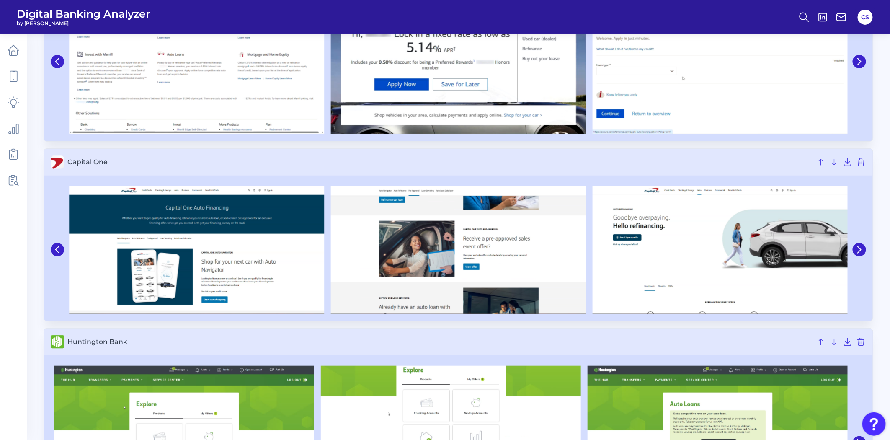
scroll to position [186, 0]
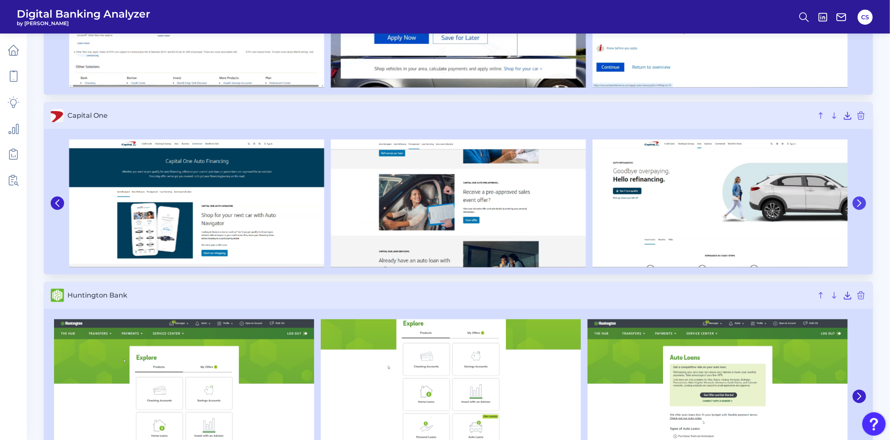
click at [860, 197] on button at bounding box center [859, 202] width 13 height 13
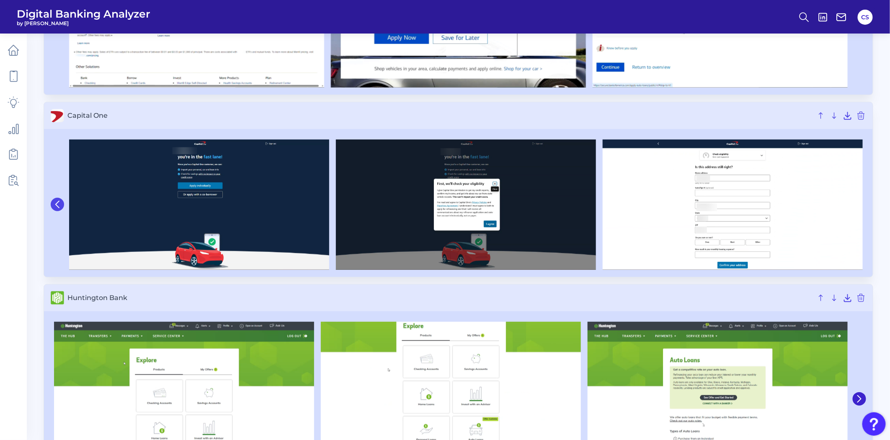
click at [52, 203] on button at bounding box center [57, 204] width 13 height 13
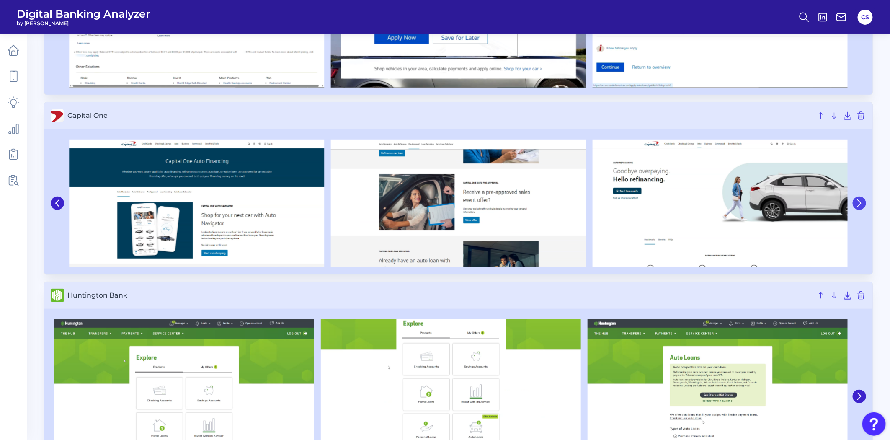
click at [859, 207] on button at bounding box center [859, 202] width 13 height 13
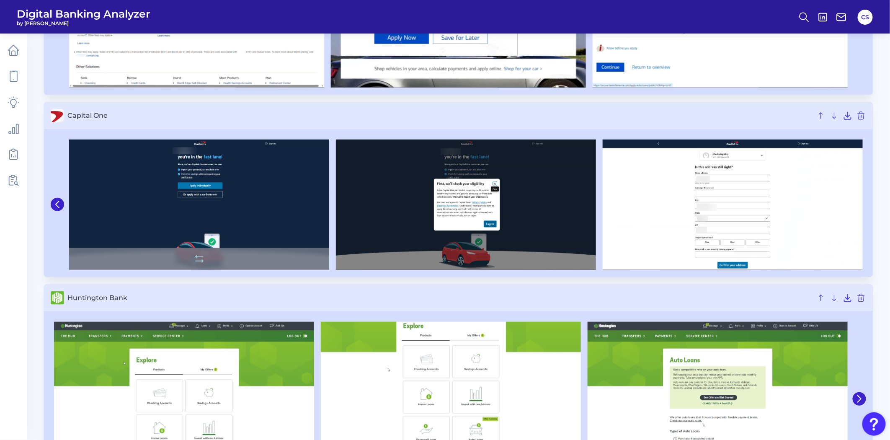
click at [190, 196] on img at bounding box center [199, 205] width 260 height 130
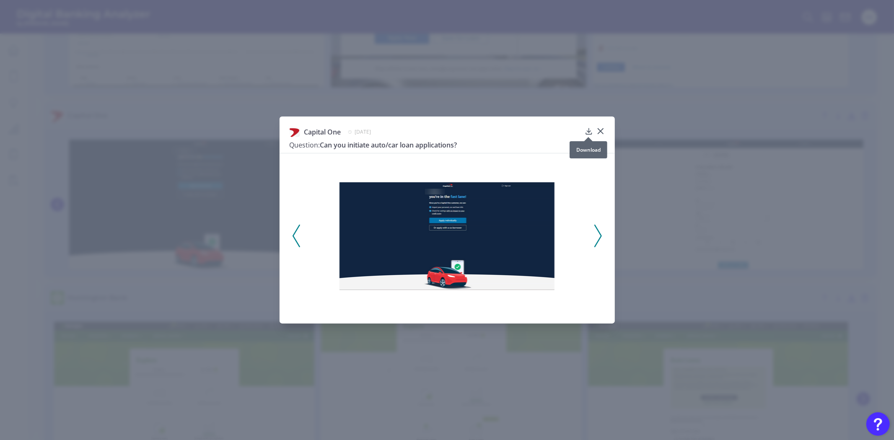
click at [750, 265] on div "Capital One April 1, 2025 Question: Can you initiate auto/car loan applications?" at bounding box center [447, 220] width 894 height 440
click at [698, 215] on div "Capital One April 1, 2025 Question: Can you initiate auto/car loan applications?" at bounding box center [447, 220] width 894 height 440
click at [599, 131] on icon at bounding box center [600, 131] width 8 height 8
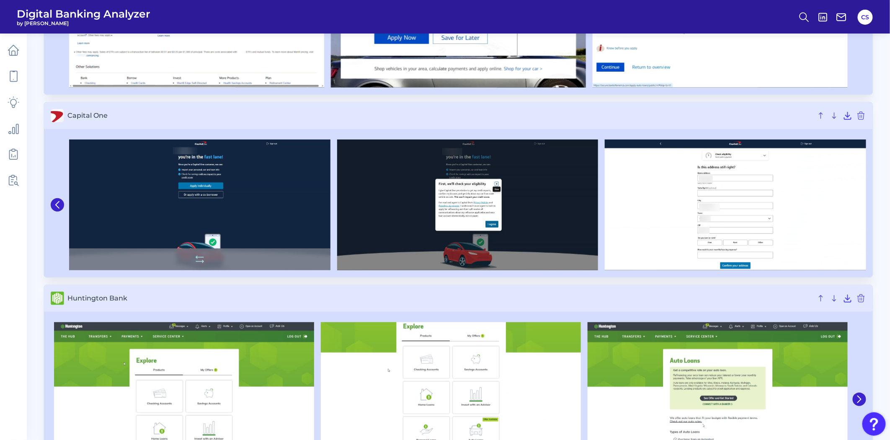
click at [227, 207] on img at bounding box center [199, 205] width 261 height 131
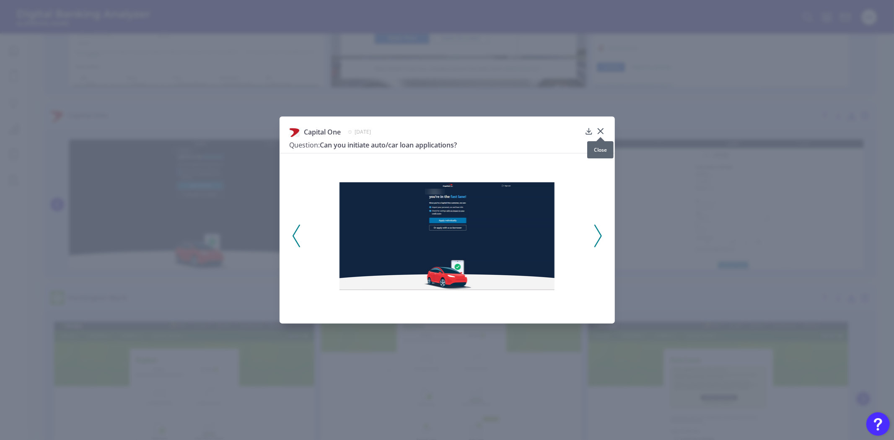
click at [599, 129] on icon at bounding box center [600, 131] width 8 height 8
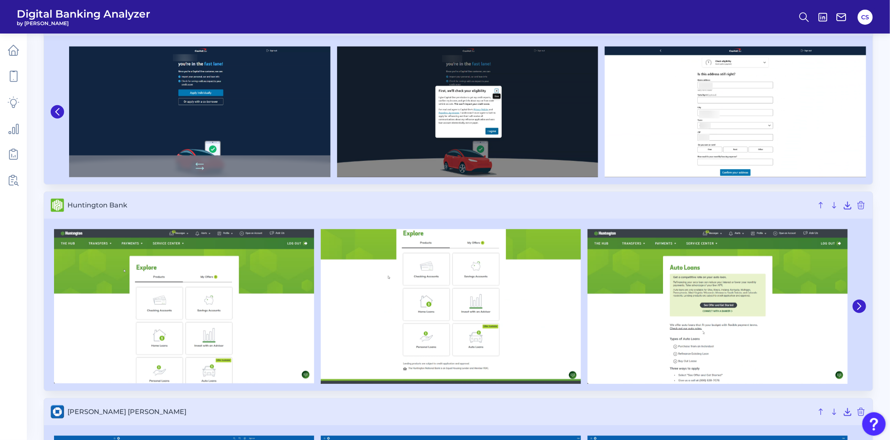
scroll to position [326, 0]
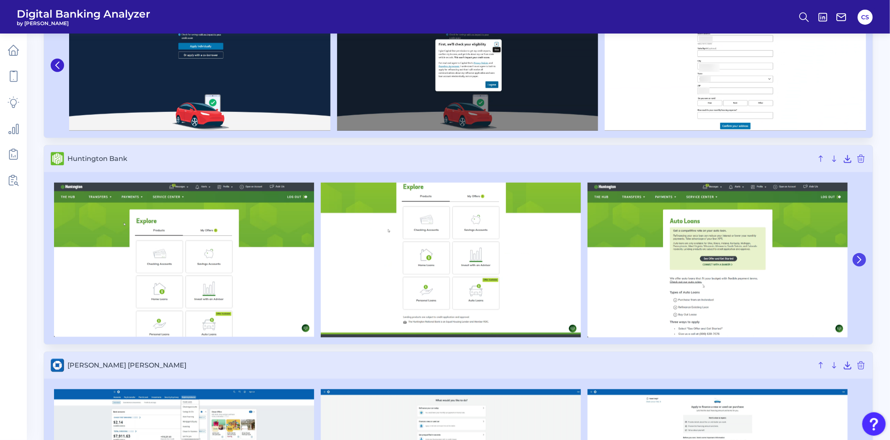
click at [859, 261] on icon at bounding box center [860, 260] width 8 height 8
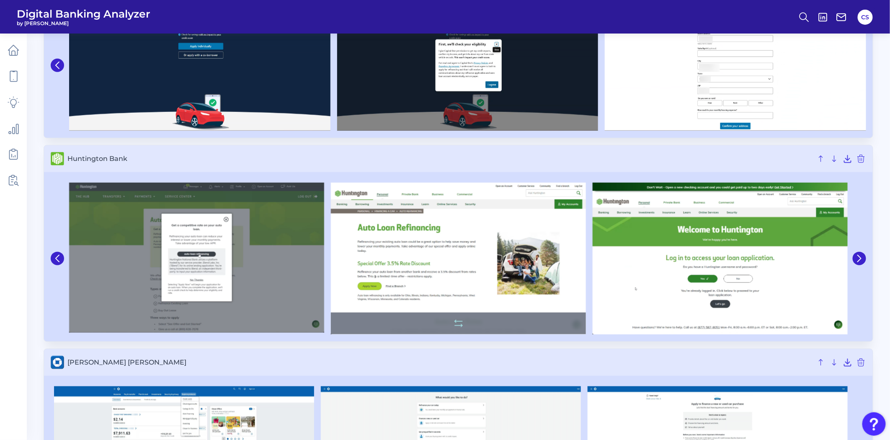
scroll to position [372, 0]
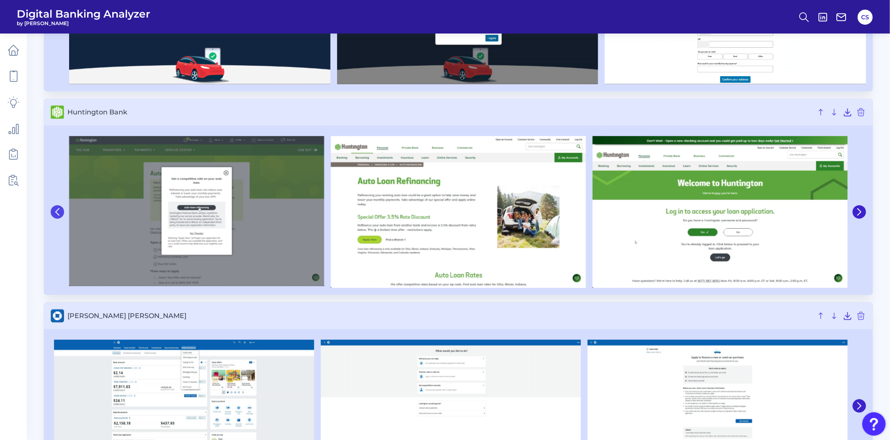
click at [51, 212] on button at bounding box center [57, 211] width 13 height 13
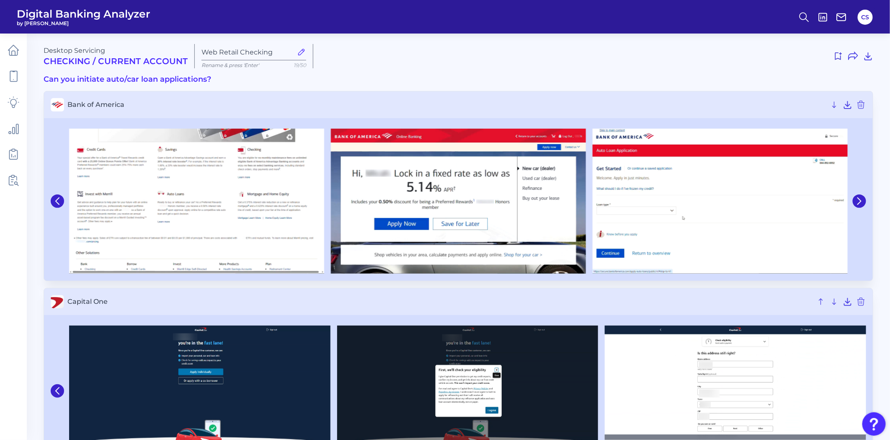
scroll to position [93, 0]
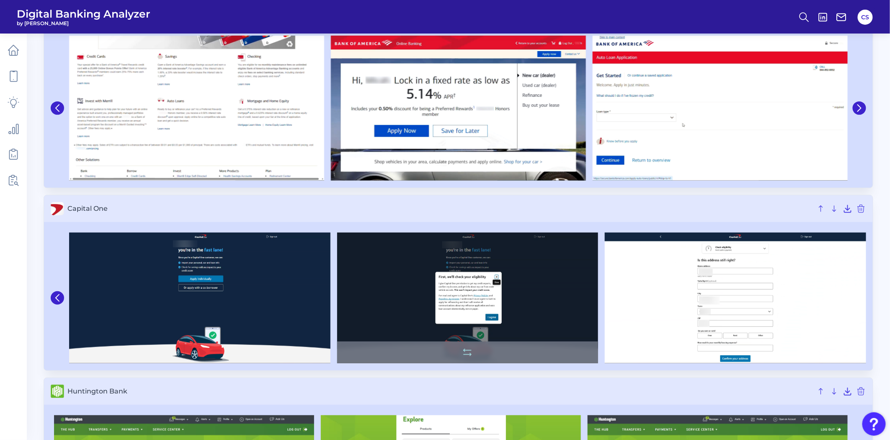
click at [481, 294] on img at bounding box center [467, 298] width 261 height 131
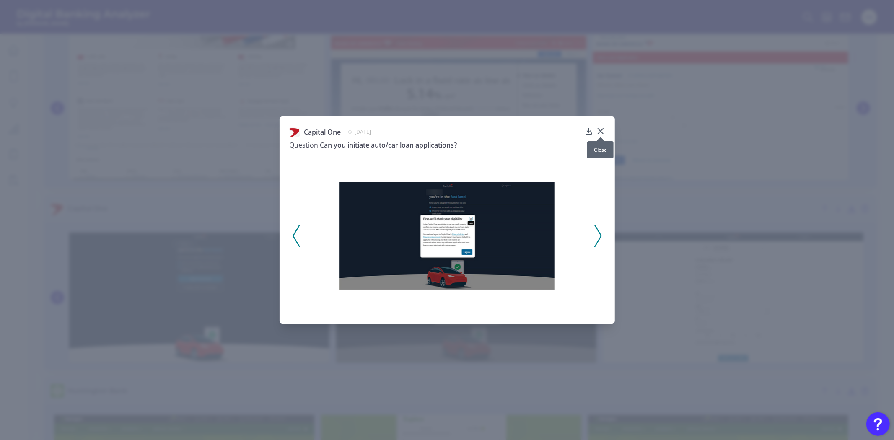
click at [599, 128] on icon at bounding box center [600, 131] width 8 height 8
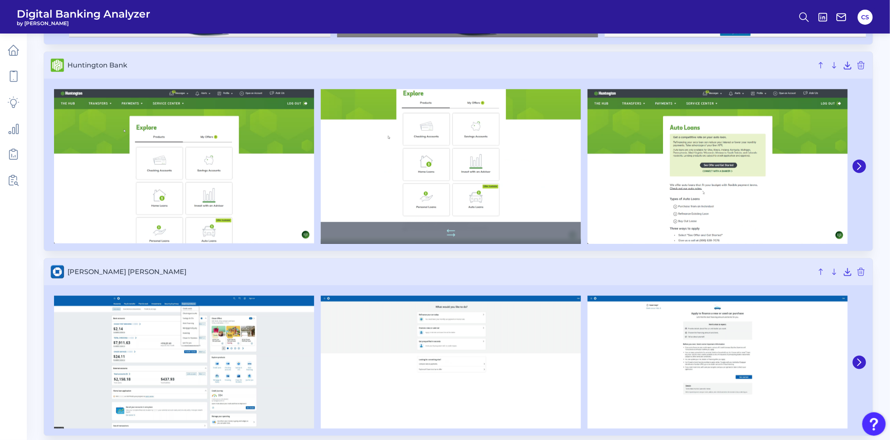
scroll to position [372, 0]
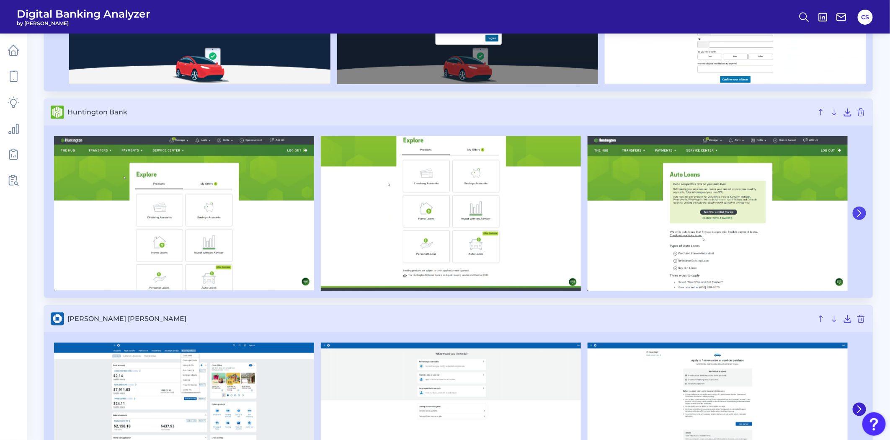
click at [861, 215] on icon at bounding box center [860, 213] width 8 height 8
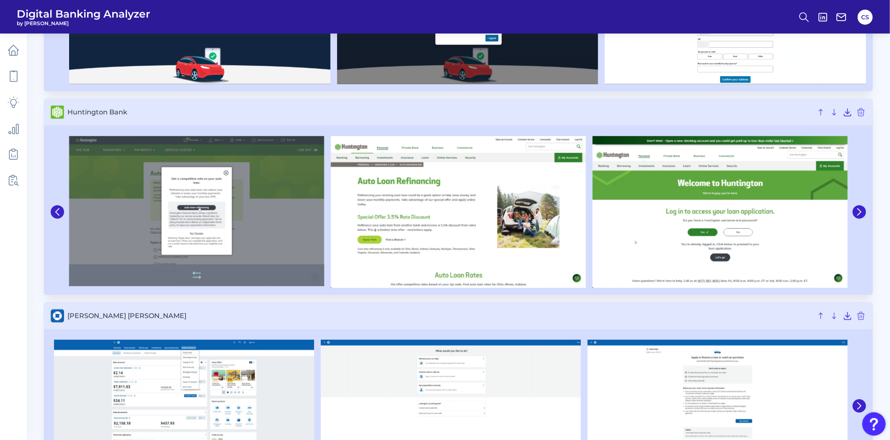
click at [203, 215] on img at bounding box center [196, 211] width 255 height 150
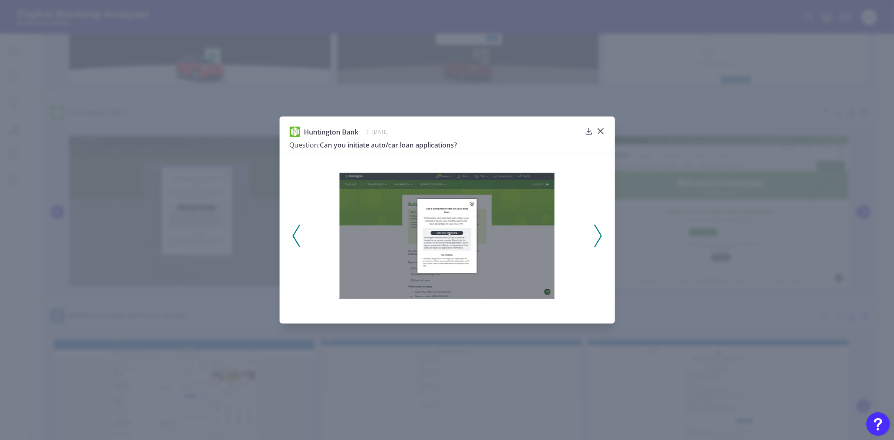
click at [773, 279] on div "Huntington Bank June 6, 2025 Question: Can you initiate auto/car loan applicati…" at bounding box center [447, 220] width 894 height 440
click at [600, 129] on icon at bounding box center [600, 131] width 8 height 8
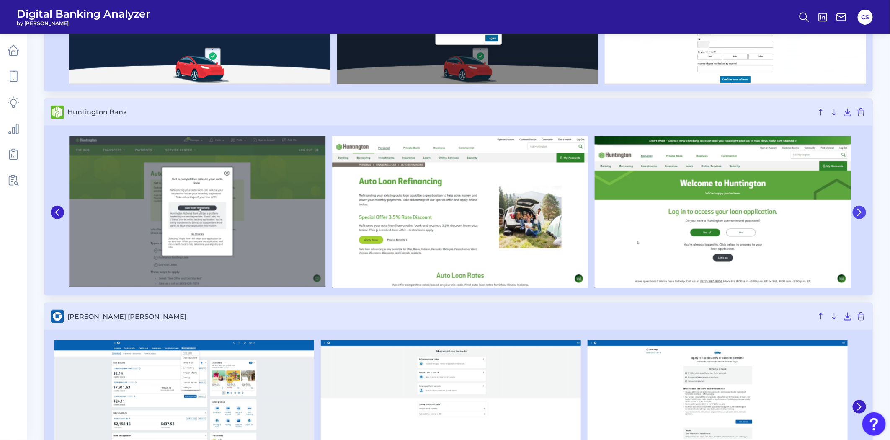
click at [860, 211] on icon at bounding box center [860, 213] width 8 height 8
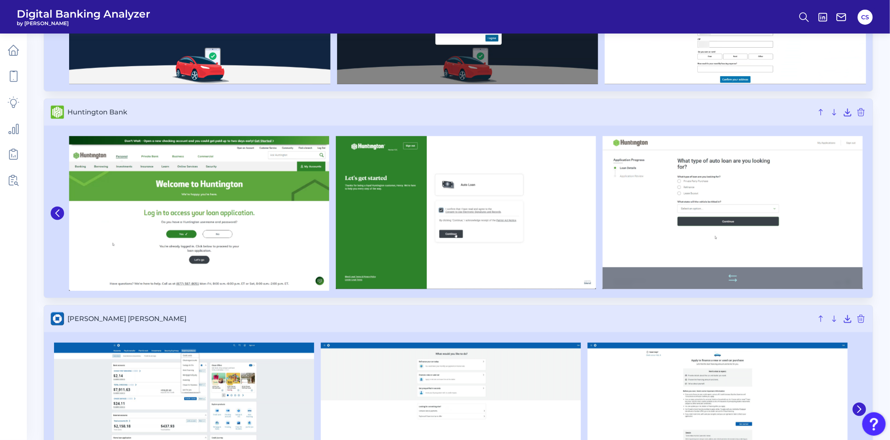
click at [721, 202] on img at bounding box center [733, 212] width 260 height 153
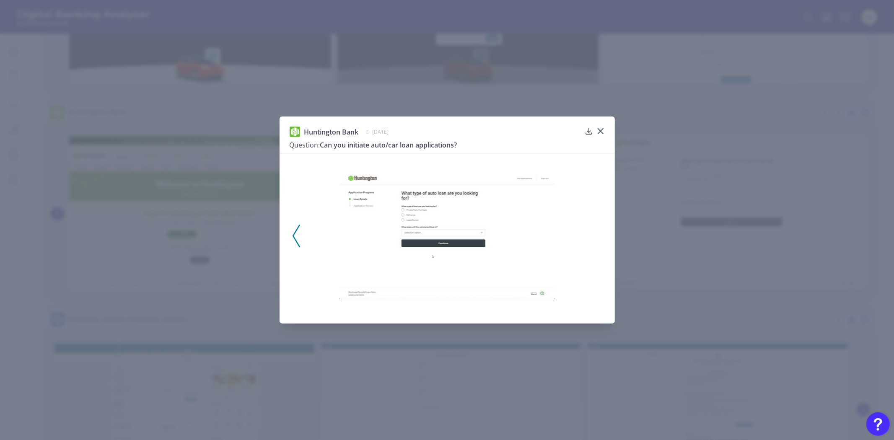
click at [771, 227] on div "Huntington Bank June 6, 2025 Question: Can you initiate auto/car loan applicati…" at bounding box center [447, 220] width 894 height 440
click at [598, 130] on icon at bounding box center [600, 131] width 8 height 8
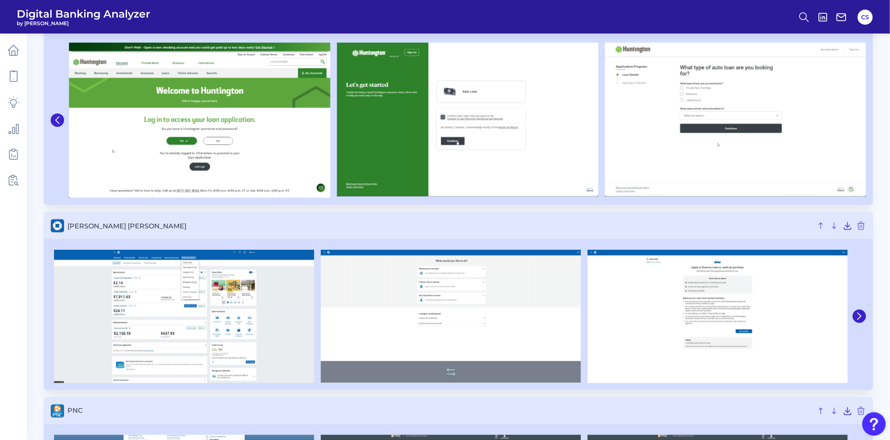
scroll to position [512, 0]
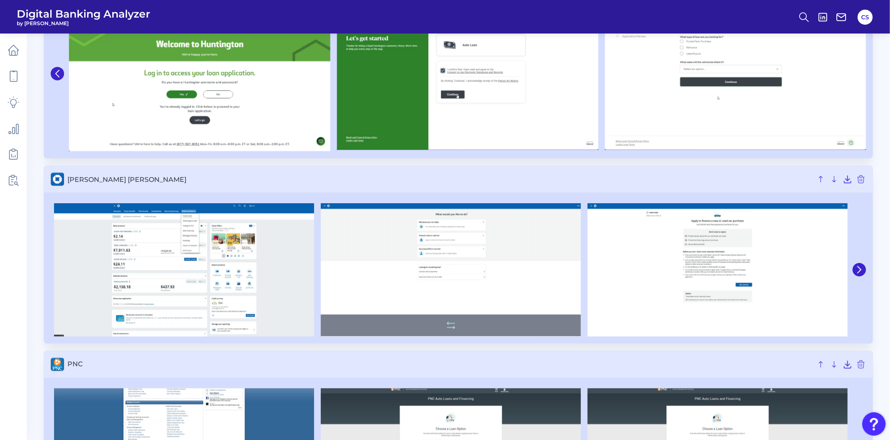
click at [457, 266] on img at bounding box center [451, 269] width 260 height 133
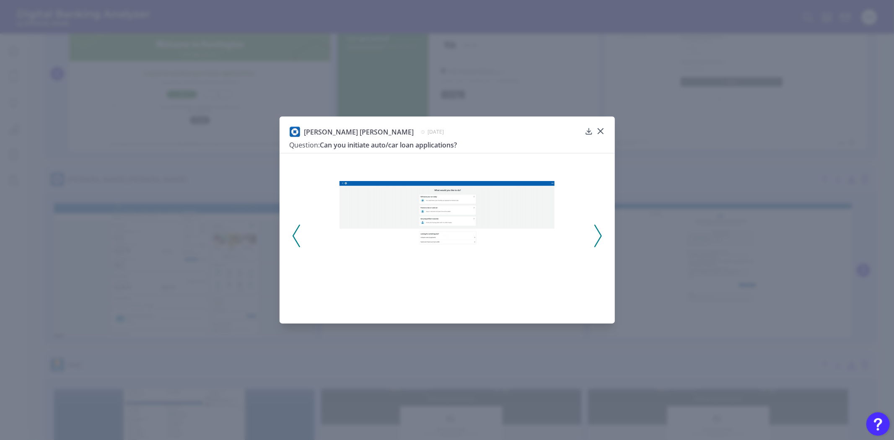
click at [693, 290] on div "JP Morgan Chase May 28, 2025 Question: Can you initiate auto/car loan applicati…" at bounding box center [447, 220] width 894 height 440
click at [600, 132] on icon at bounding box center [600, 131] width 8 height 8
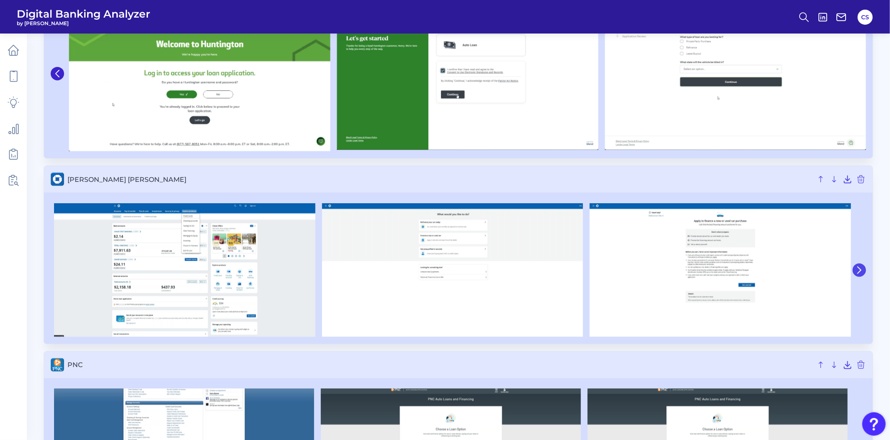
click at [863, 273] on icon at bounding box center [860, 270] width 8 height 8
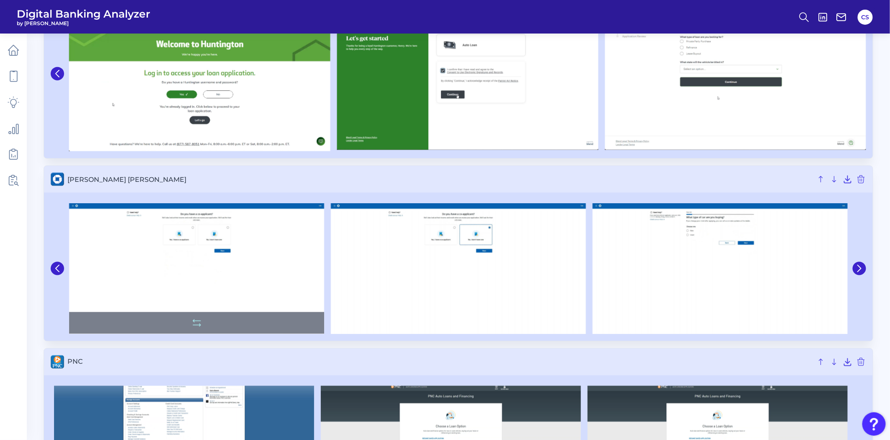
scroll to position [744, 0]
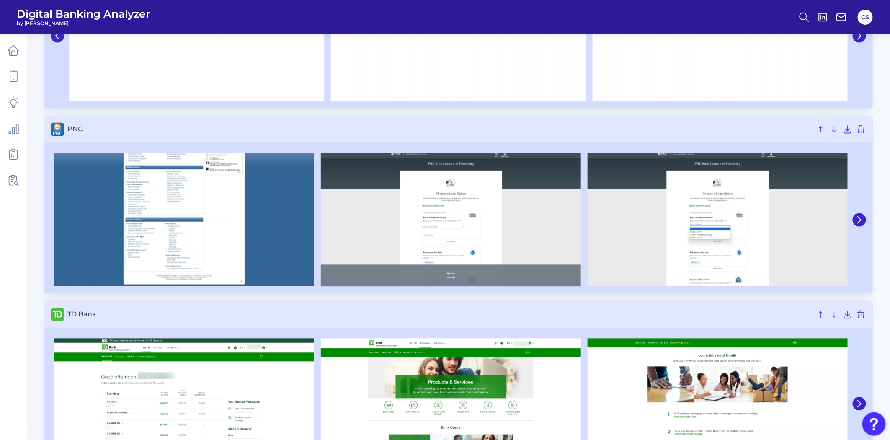
click at [444, 221] on img at bounding box center [451, 219] width 260 height 133
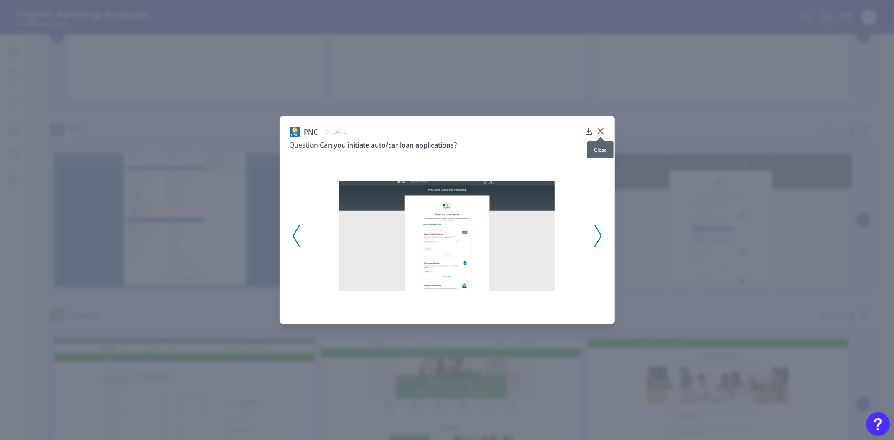
click at [602, 130] on icon at bounding box center [600, 131] width 8 height 8
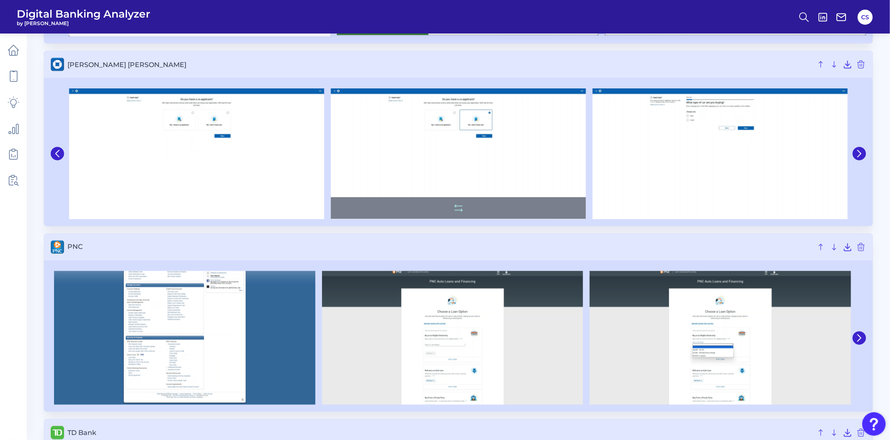
scroll to position [673, 0]
